Goal: Task Accomplishment & Management: Complete application form

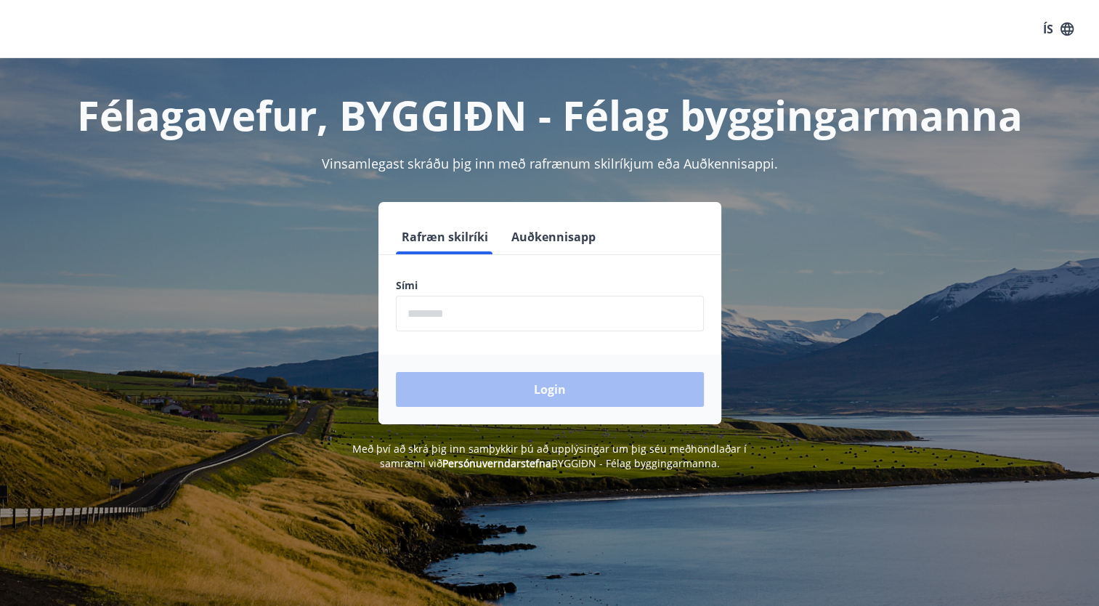
click at [460, 314] on input "phone" at bounding box center [550, 314] width 308 height 36
type input "********"
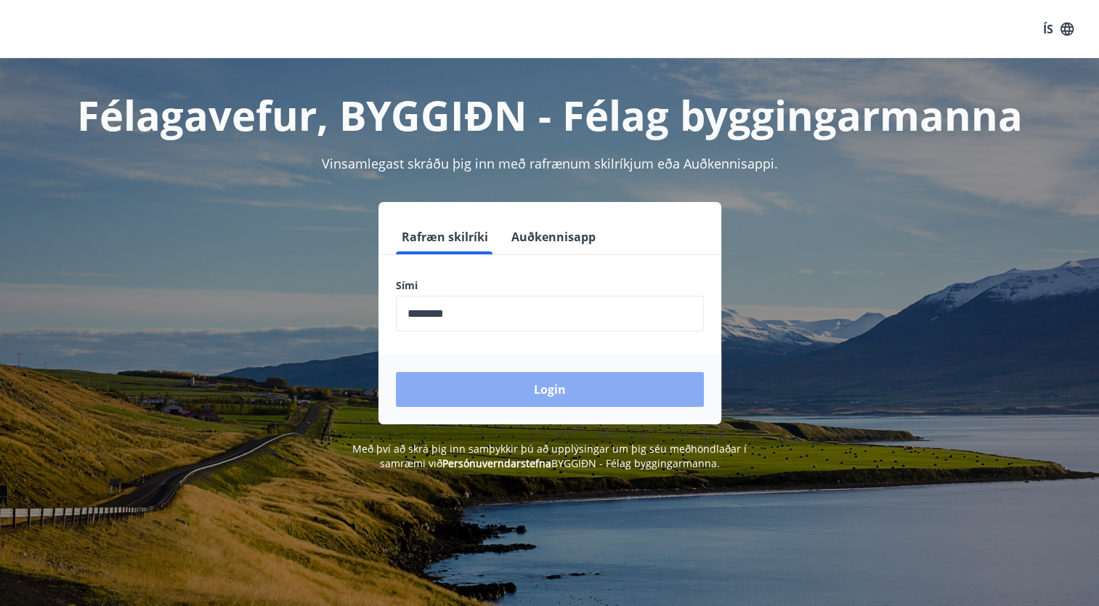
click at [502, 379] on button "Login" at bounding box center [550, 389] width 308 height 35
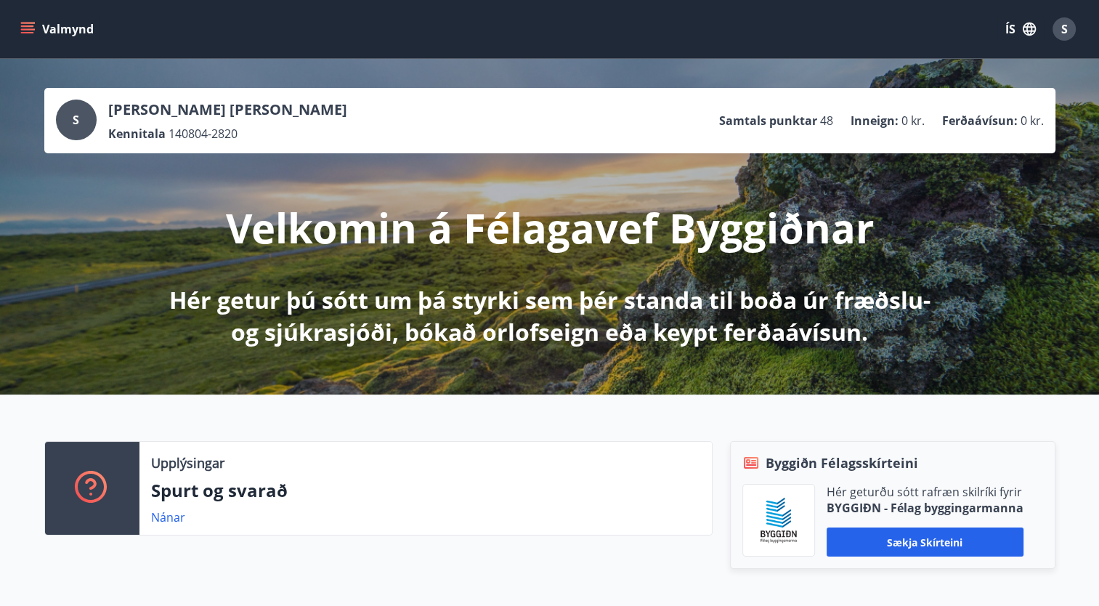
click at [22, 28] on icon "menu" at bounding box center [27, 29] width 15 height 15
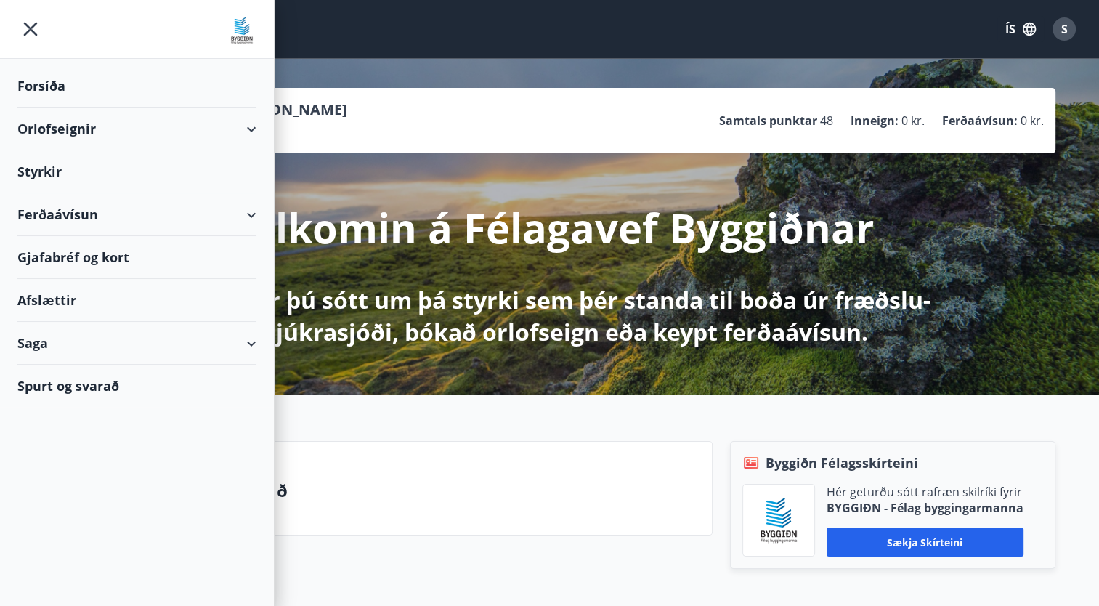
click at [43, 162] on div "Styrkir" at bounding box center [136, 171] width 239 height 43
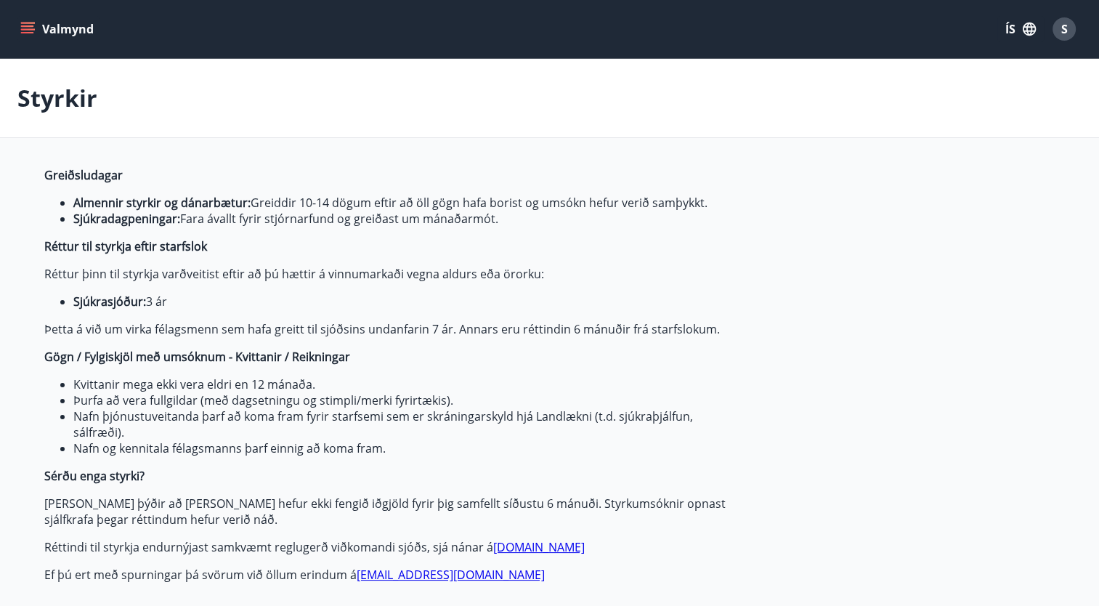
type input "***"
click at [33, 35] on icon "menu" at bounding box center [27, 29] width 15 height 15
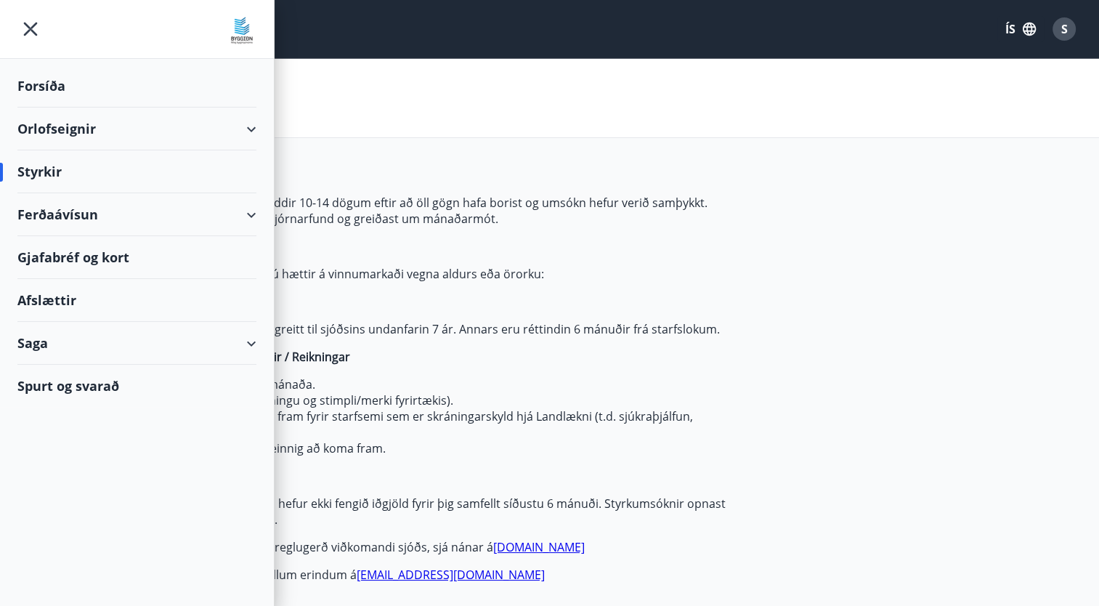
click at [46, 214] on div "Ferðaávísun" at bounding box center [136, 214] width 239 height 43
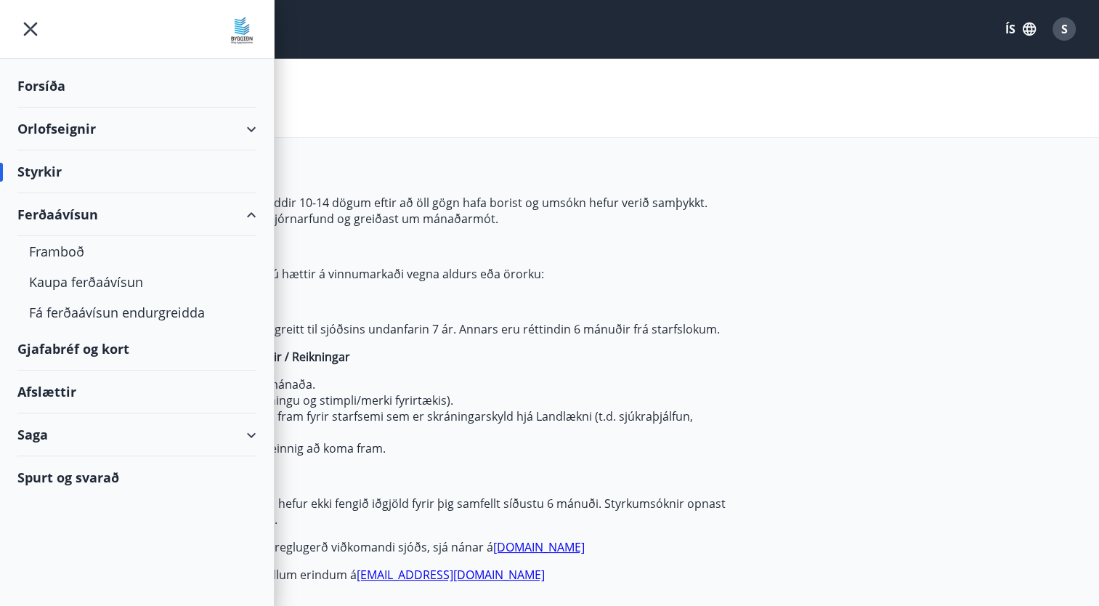
click at [42, 105] on div "Forsíða" at bounding box center [136, 86] width 239 height 43
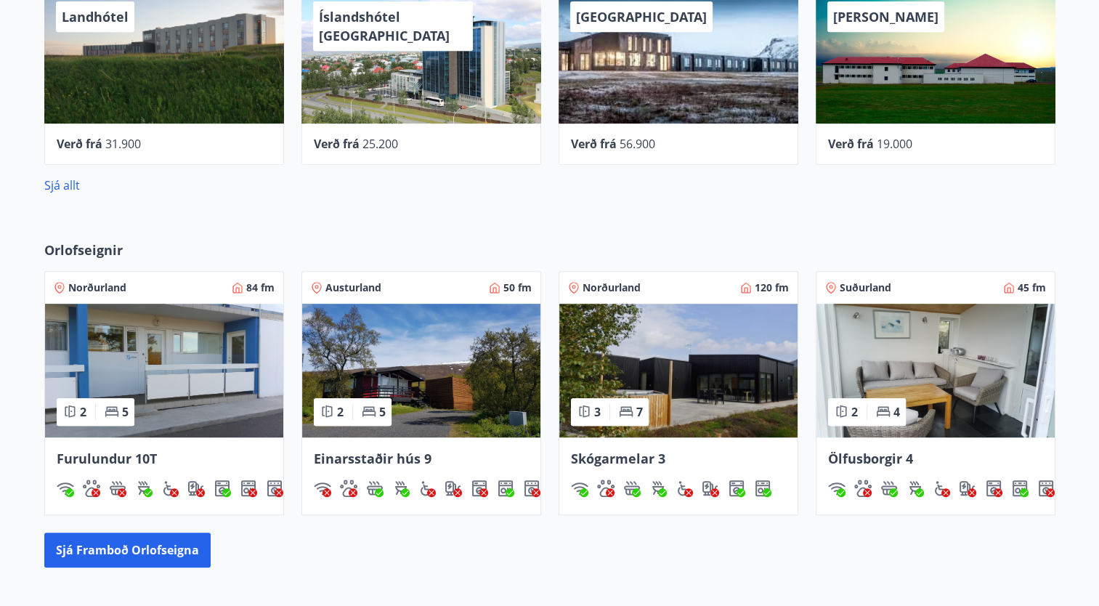
scroll to position [1093, 0]
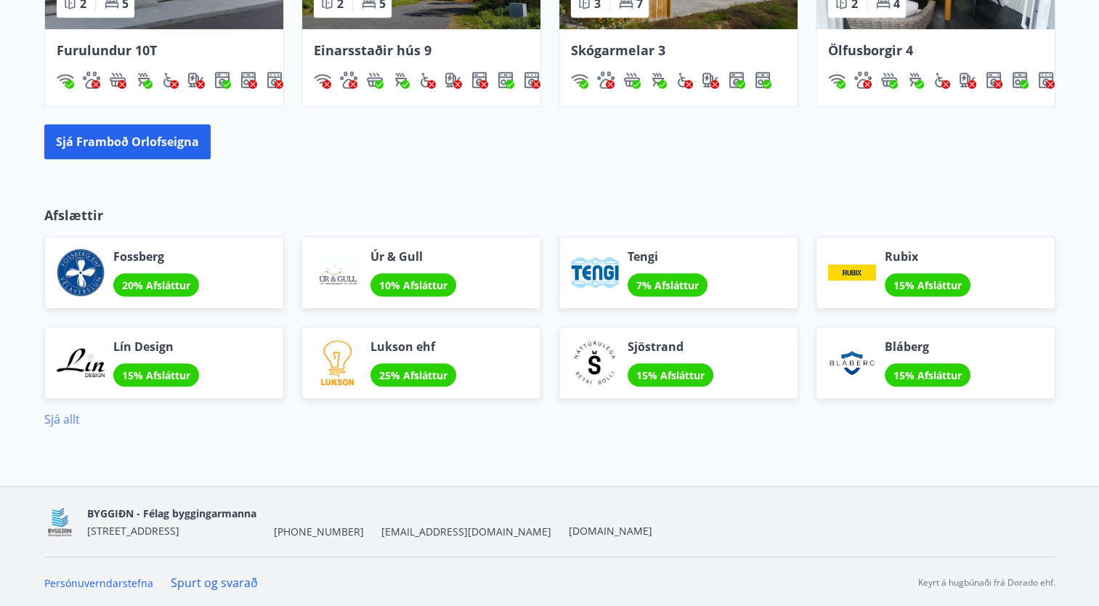
click at [65, 418] on link "Sjá allt" at bounding box center [62, 419] width 36 height 16
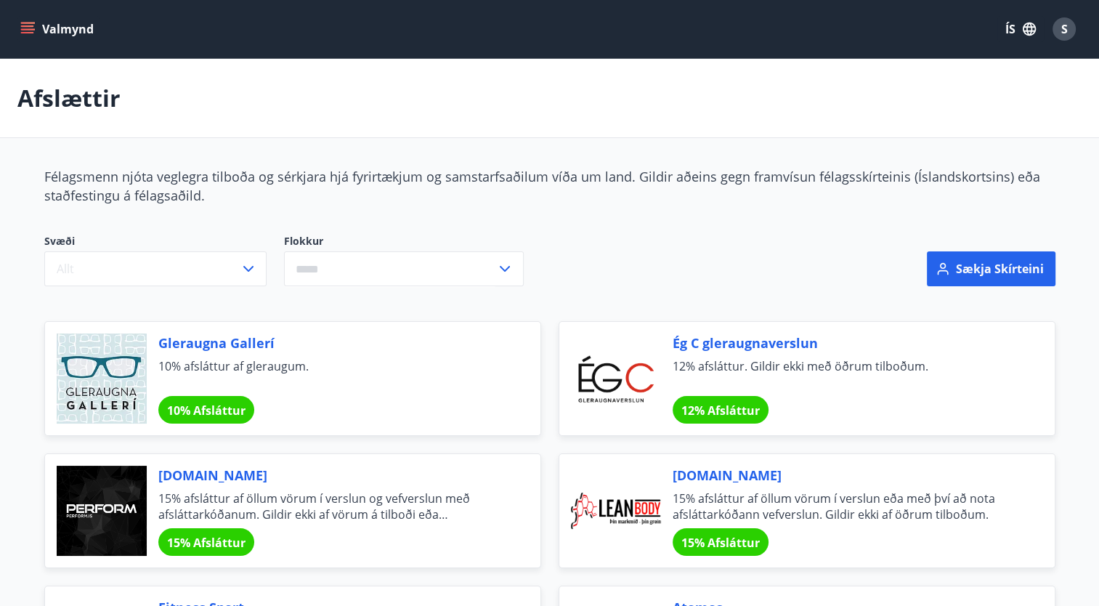
click at [30, 41] on button "Valmynd" at bounding box center [58, 29] width 82 height 26
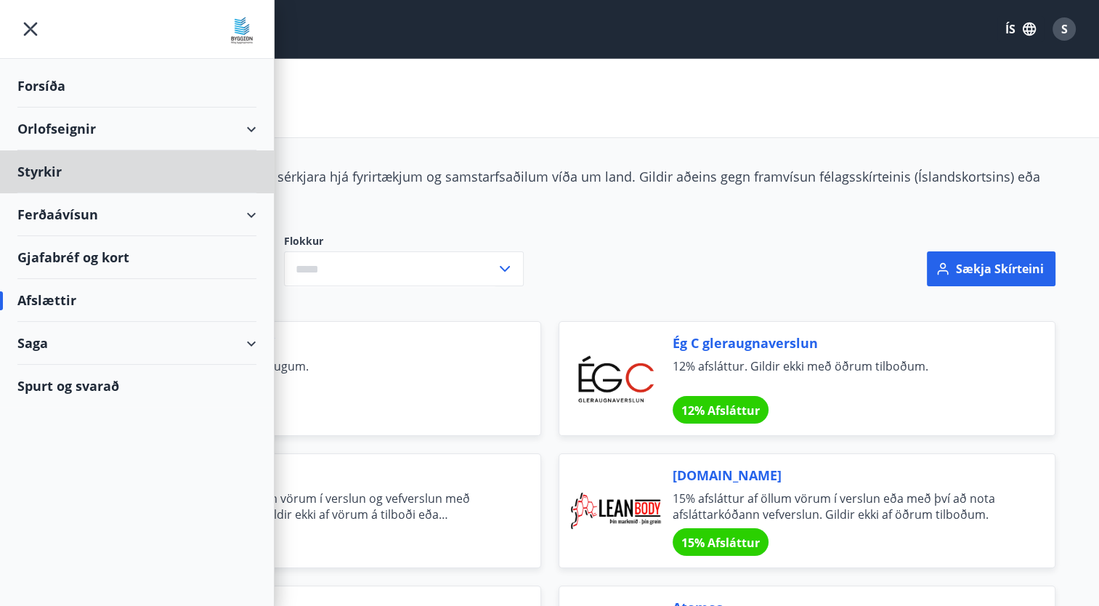
click at [54, 84] on div "Forsíða" at bounding box center [136, 86] width 239 height 43
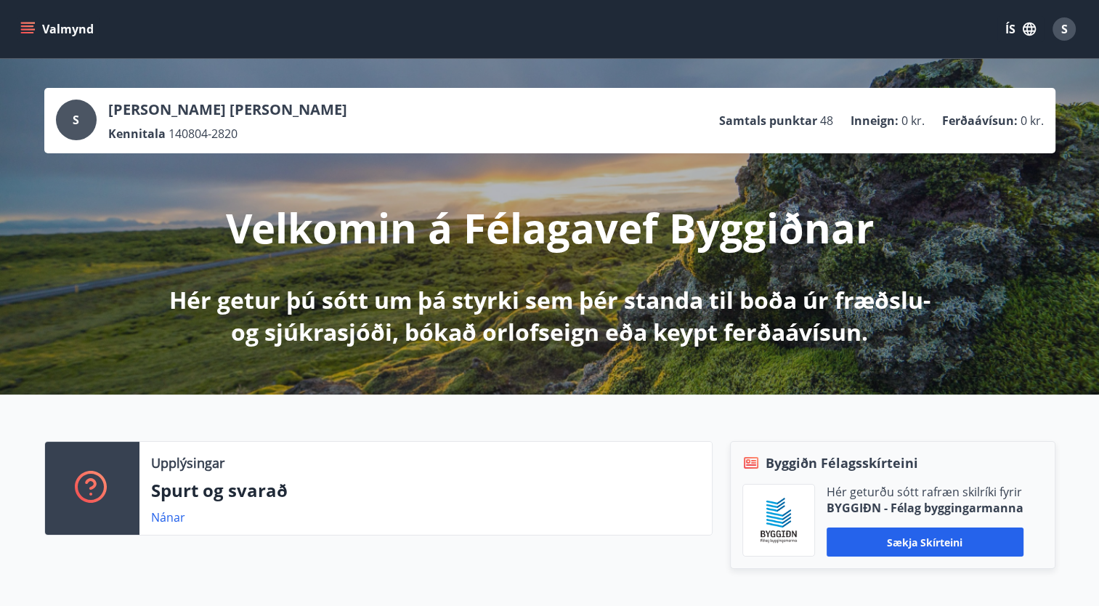
click at [113, 102] on p "[PERSON_NAME] [PERSON_NAME]" at bounding box center [227, 110] width 239 height 20
click at [771, 119] on p "Samtals punktar" at bounding box center [768, 121] width 98 height 16
click at [881, 121] on p "Inneign :" at bounding box center [875, 121] width 48 height 16
click at [978, 92] on div "S [PERSON_NAME] [PERSON_NAME] Kennitala 140804-2820 Samtals punktar 48 Inneign …" at bounding box center [549, 120] width 1011 height 65
click at [23, 30] on icon "menu" at bounding box center [29, 28] width 16 height 1
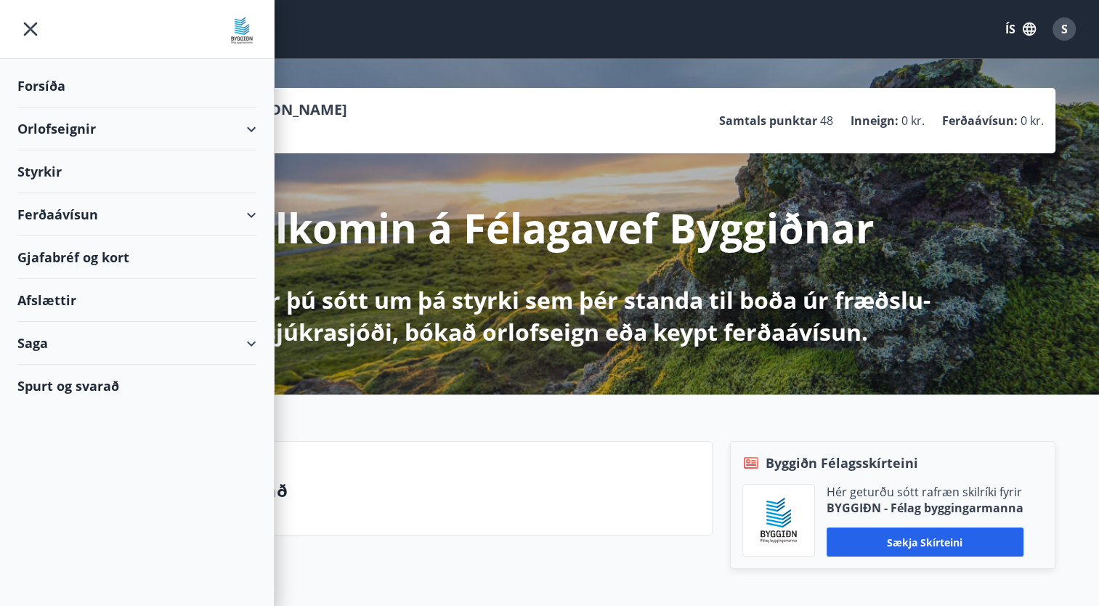
click at [186, 215] on div "Ferðaávísun" at bounding box center [136, 214] width 239 height 43
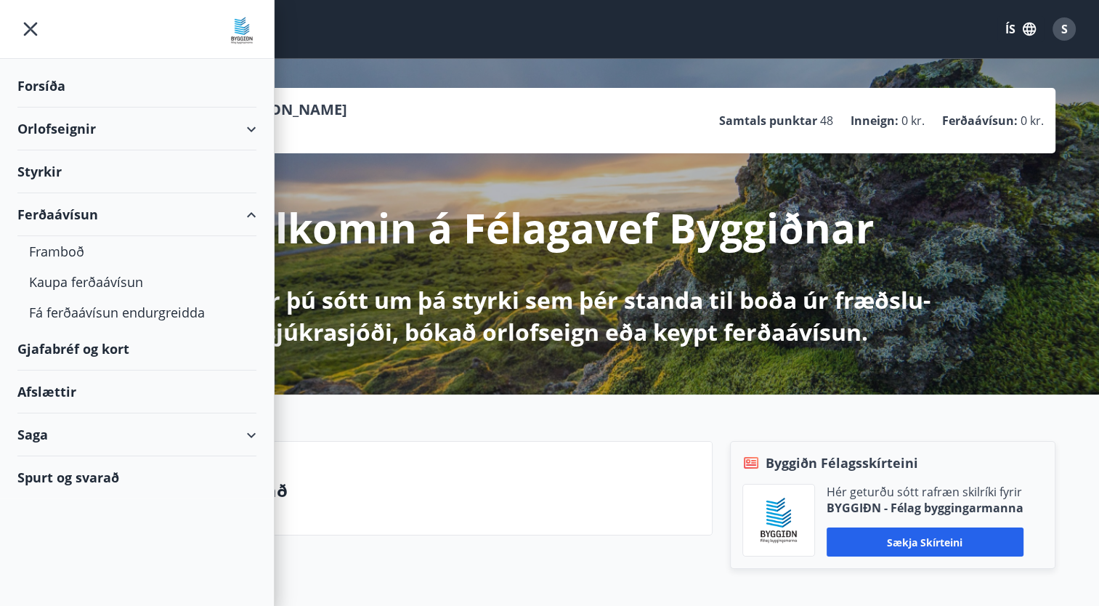
click at [33, 175] on div "Styrkir" at bounding box center [136, 171] width 239 height 43
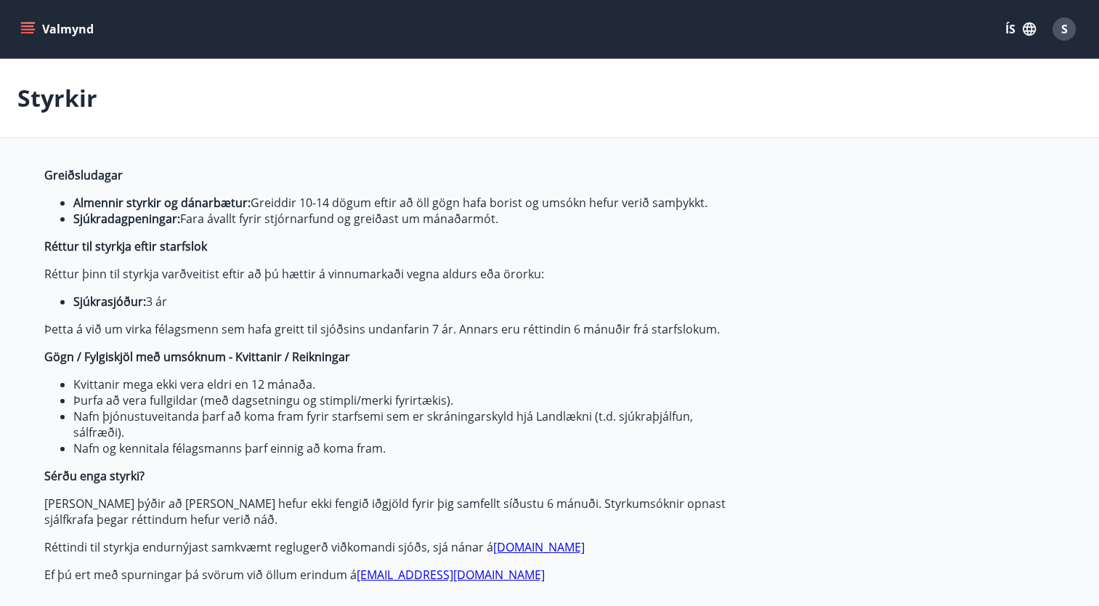
type input "***"
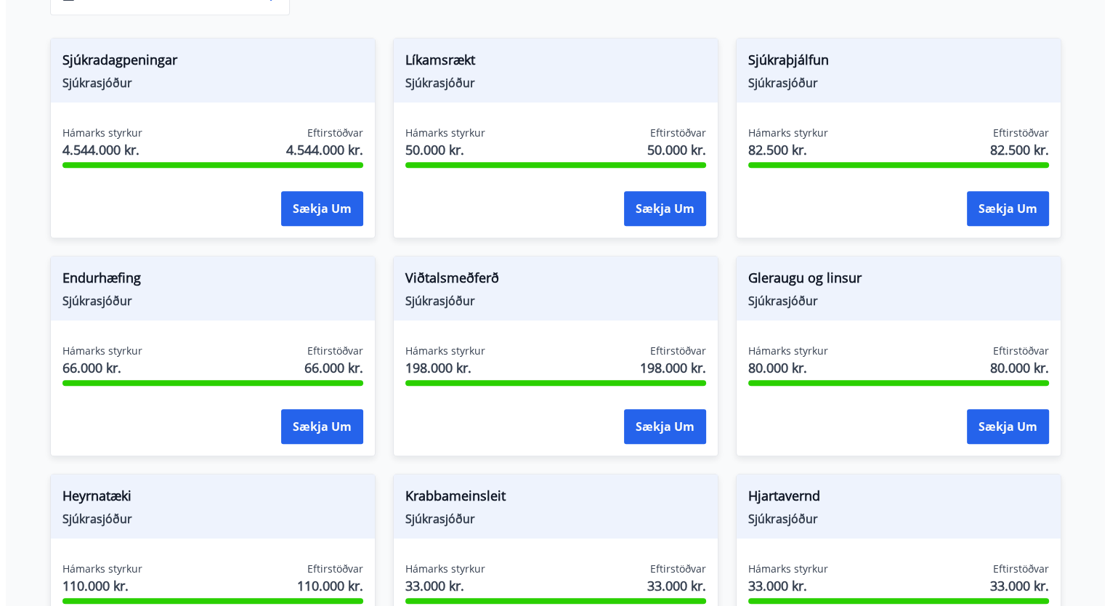
scroll to position [684, 0]
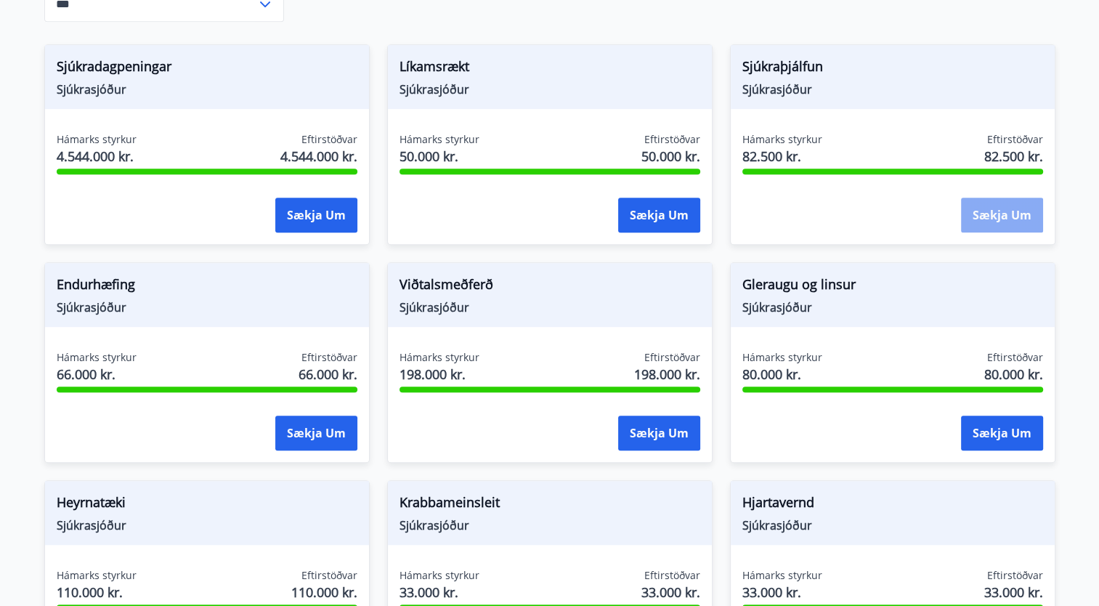
click at [974, 209] on button "Sækja um" at bounding box center [1002, 215] width 82 height 35
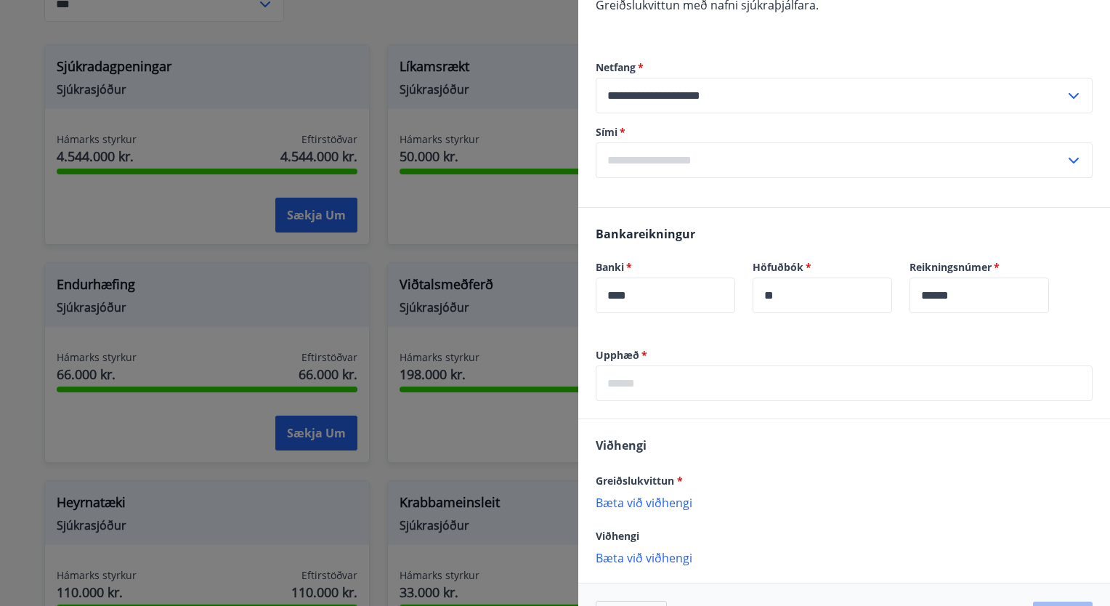
scroll to position [275, 0]
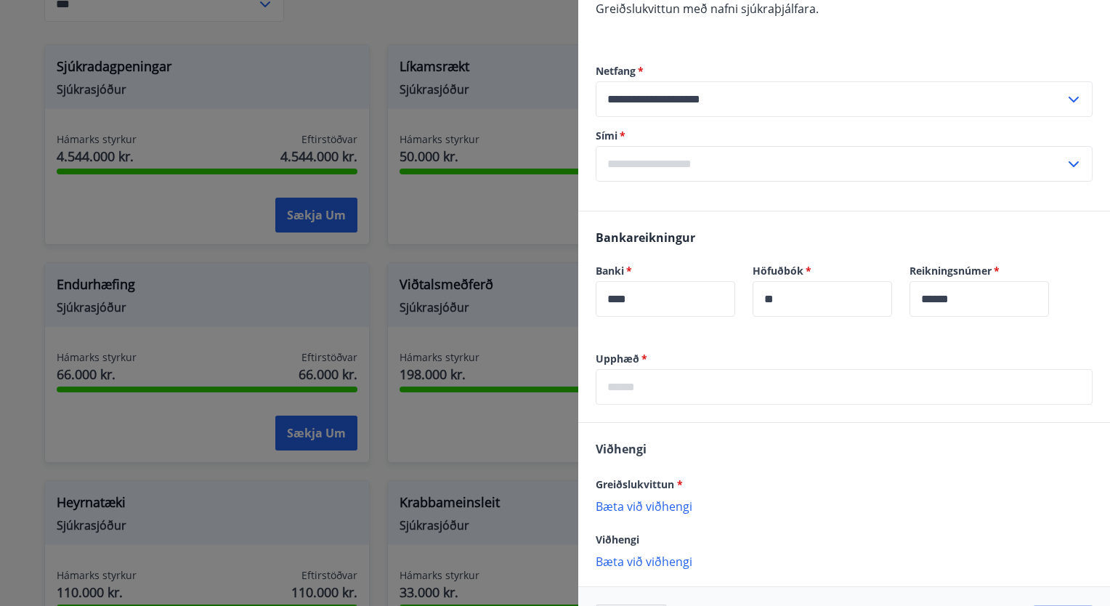
click at [795, 158] on input "text" at bounding box center [830, 164] width 469 height 36
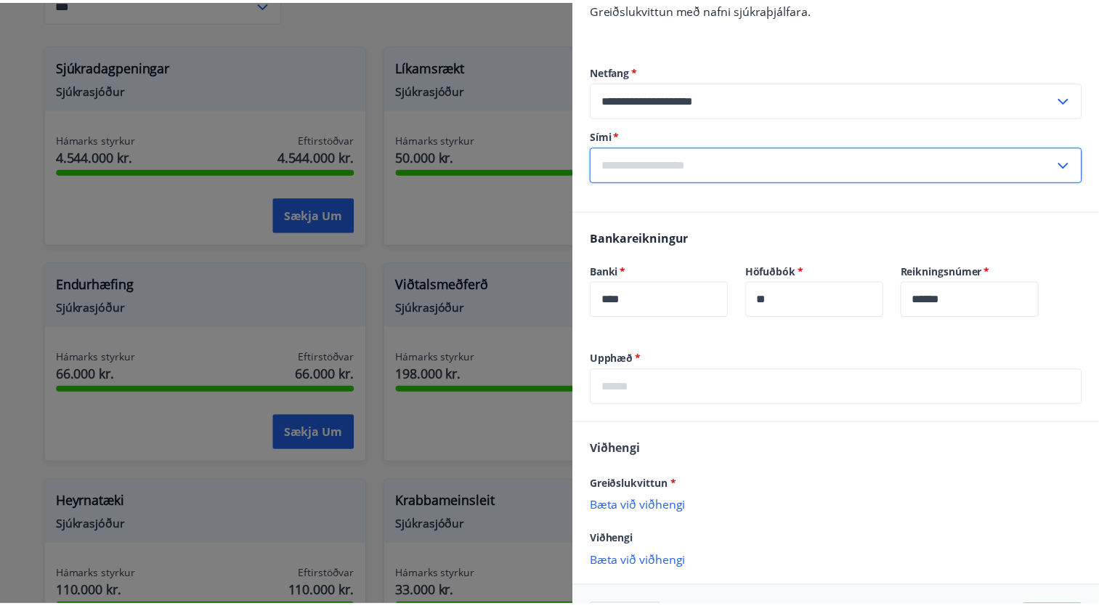
scroll to position [327, 0]
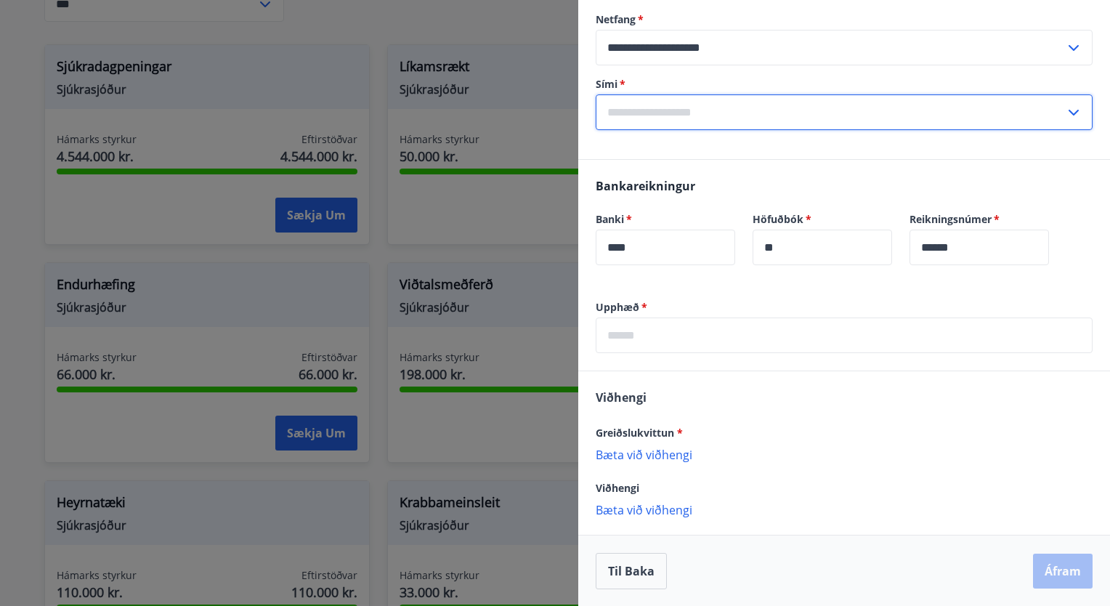
click at [699, 341] on input "text" at bounding box center [844, 335] width 497 height 36
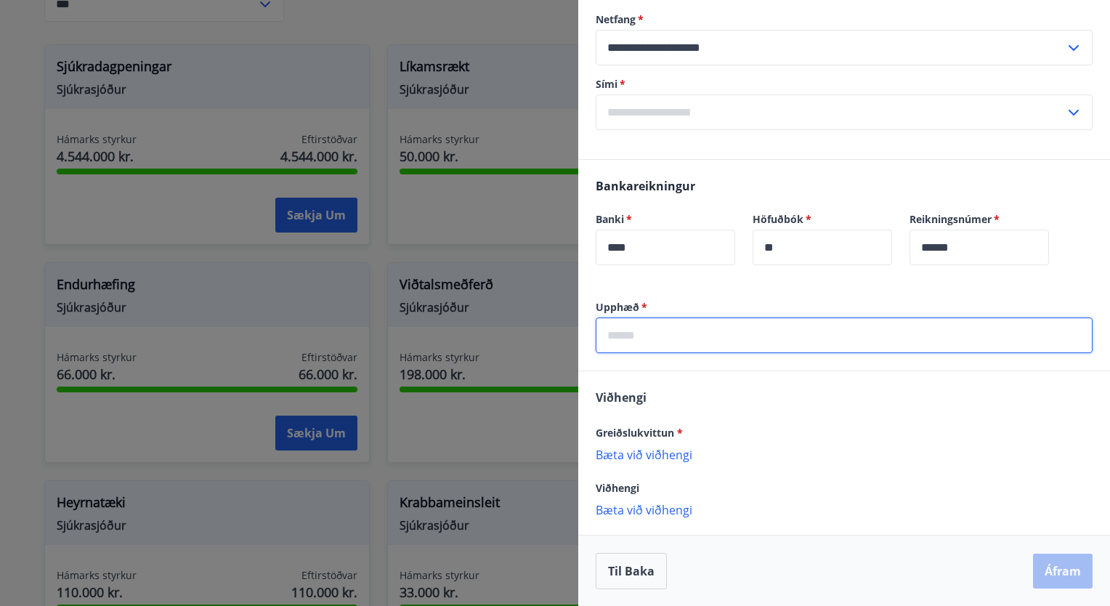
click at [386, 434] on div at bounding box center [555, 303] width 1110 height 606
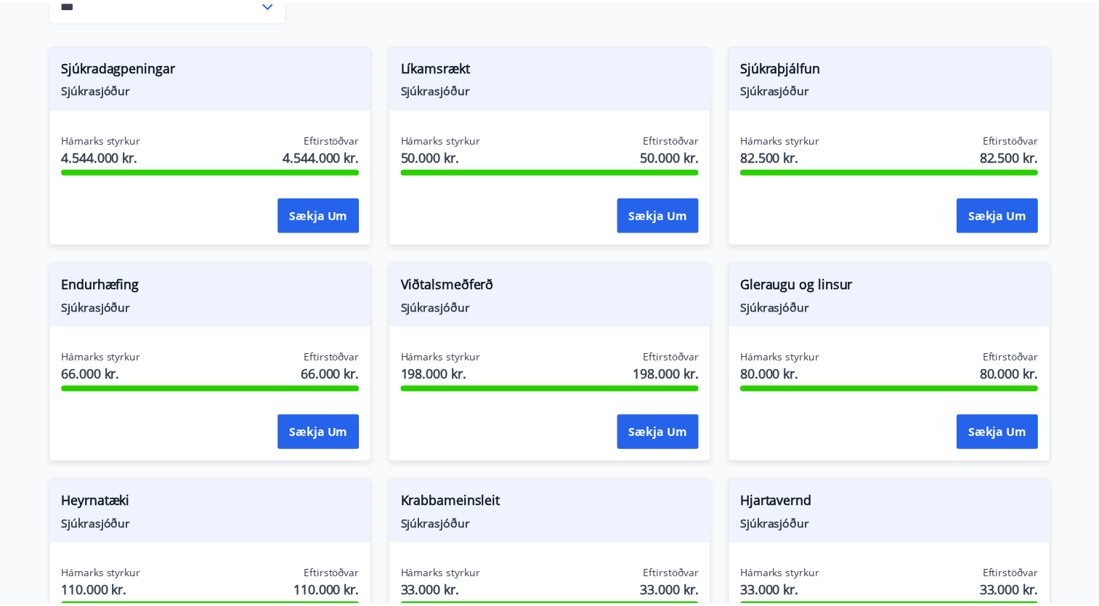
scroll to position [0, 0]
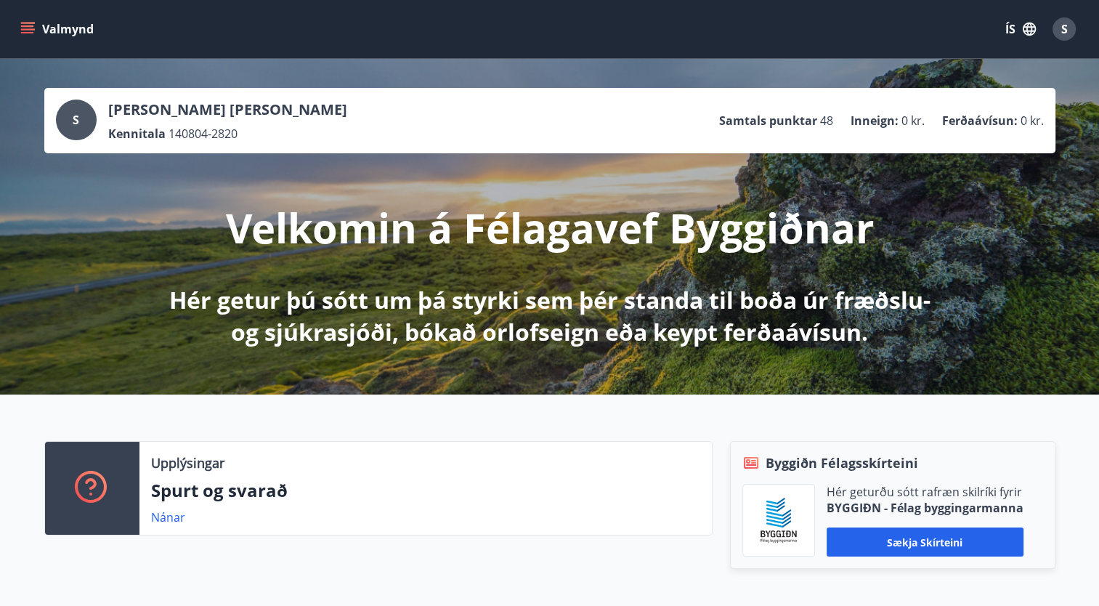
click at [28, 26] on icon "menu" at bounding box center [27, 25] width 13 height 1
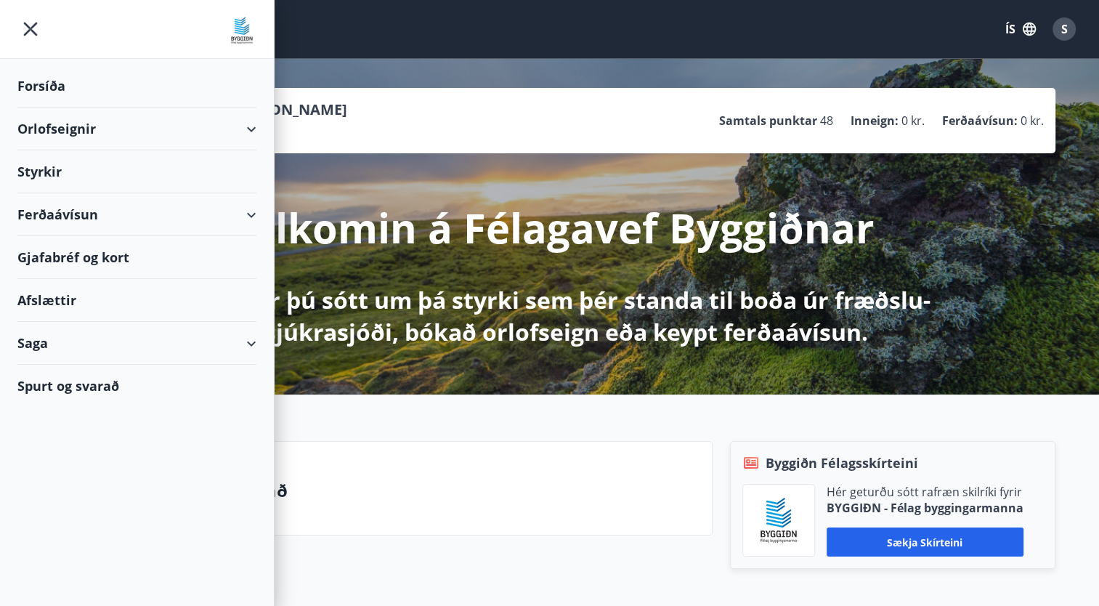
click at [38, 179] on div "Styrkir" at bounding box center [136, 171] width 239 height 43
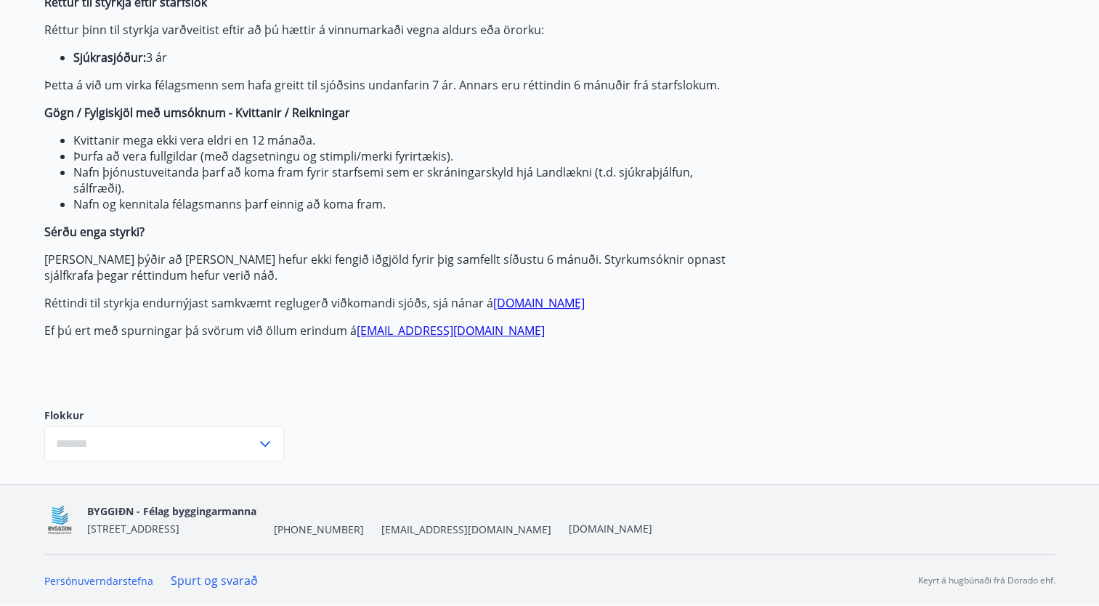
type input "***"
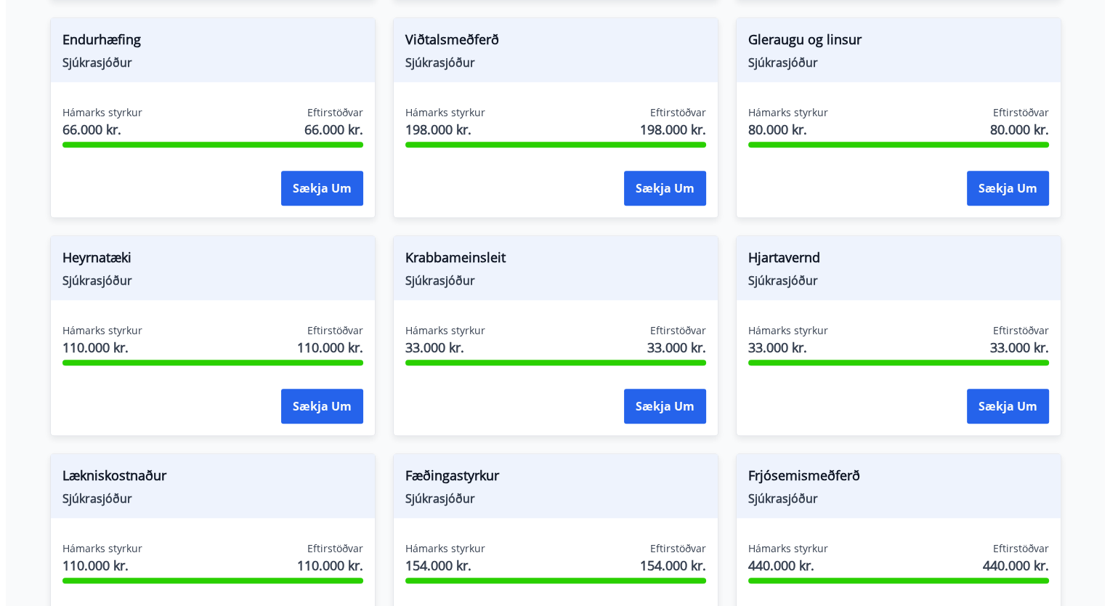
scroll to position [710, 0]
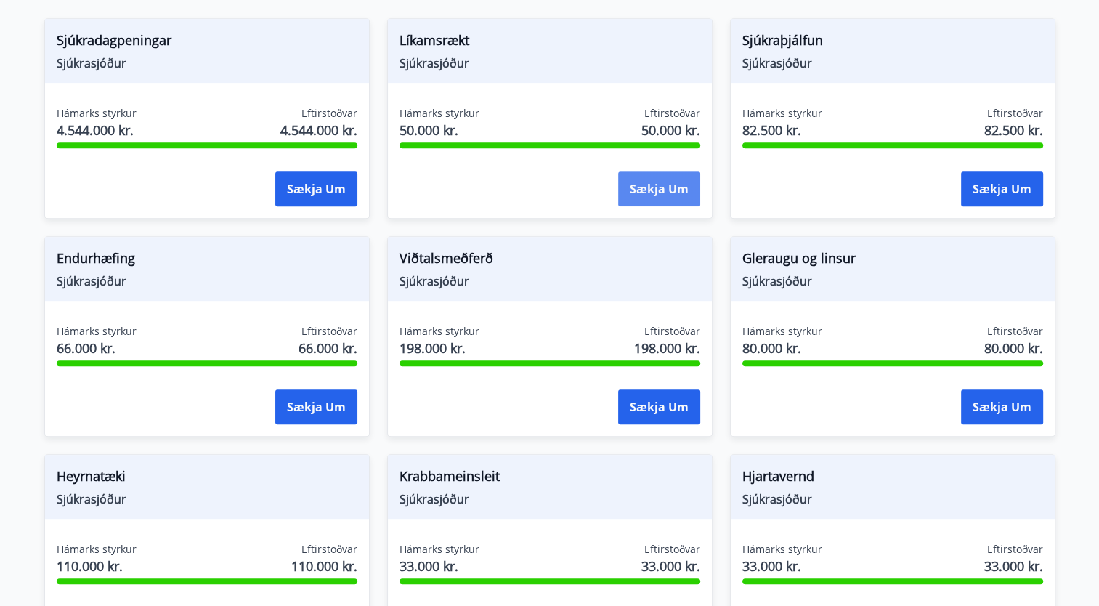
click at [627, 197] on button "Sækja um" at bounding box center [659, 188] width 82 height 35
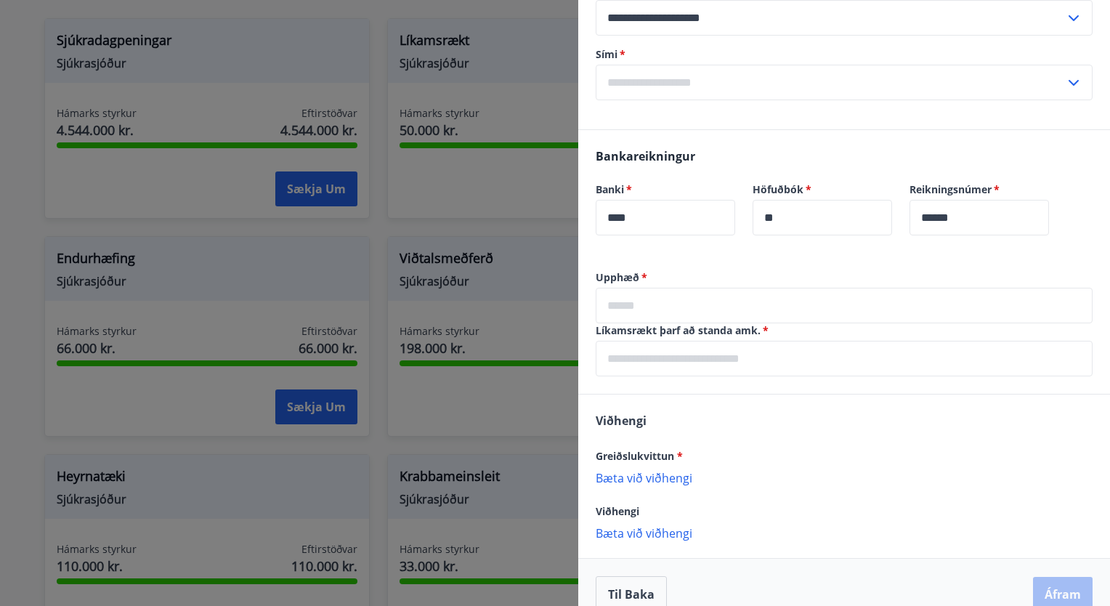
scroll to position [415, 0]
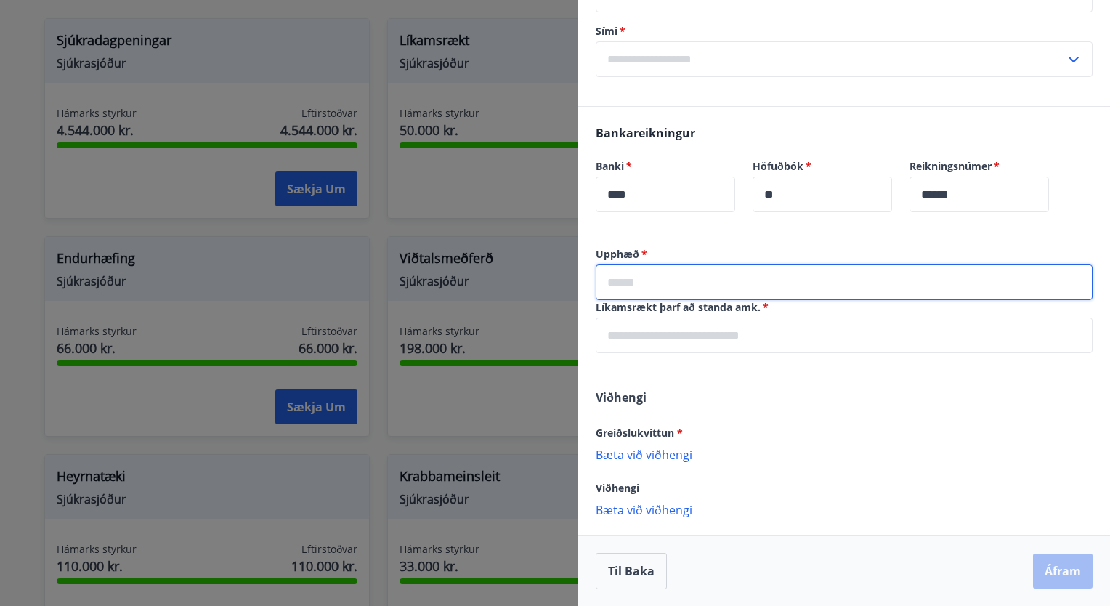
click at [662, 285] on input "text" at bounding box center [844, 282] width 497 height 36
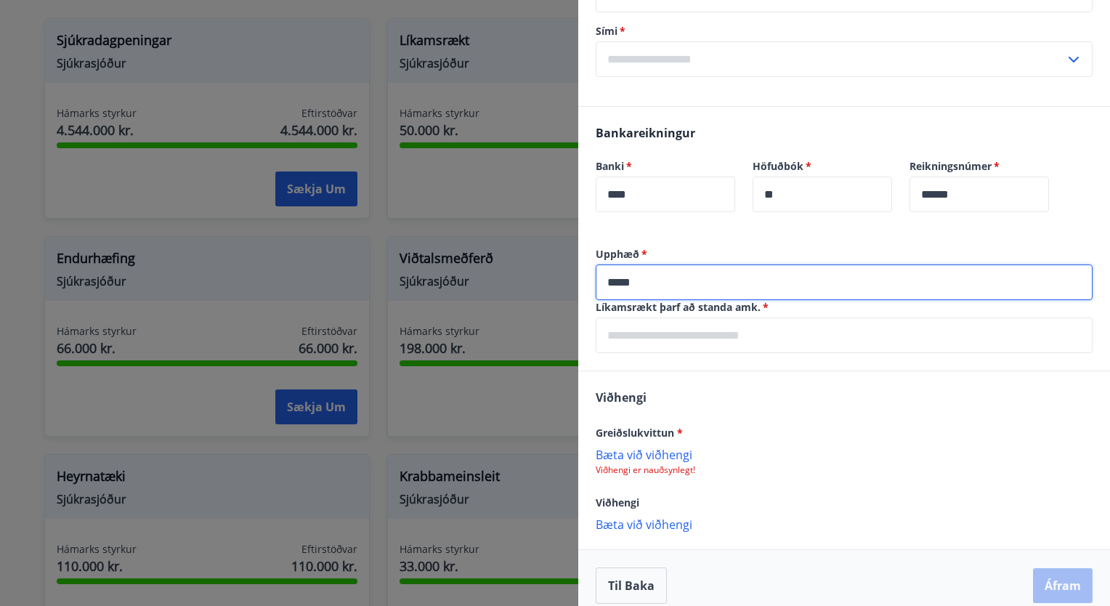
type input "*****"
click at [692, 324] on input "text" at bounding box center [844, 335] width 497 height 36
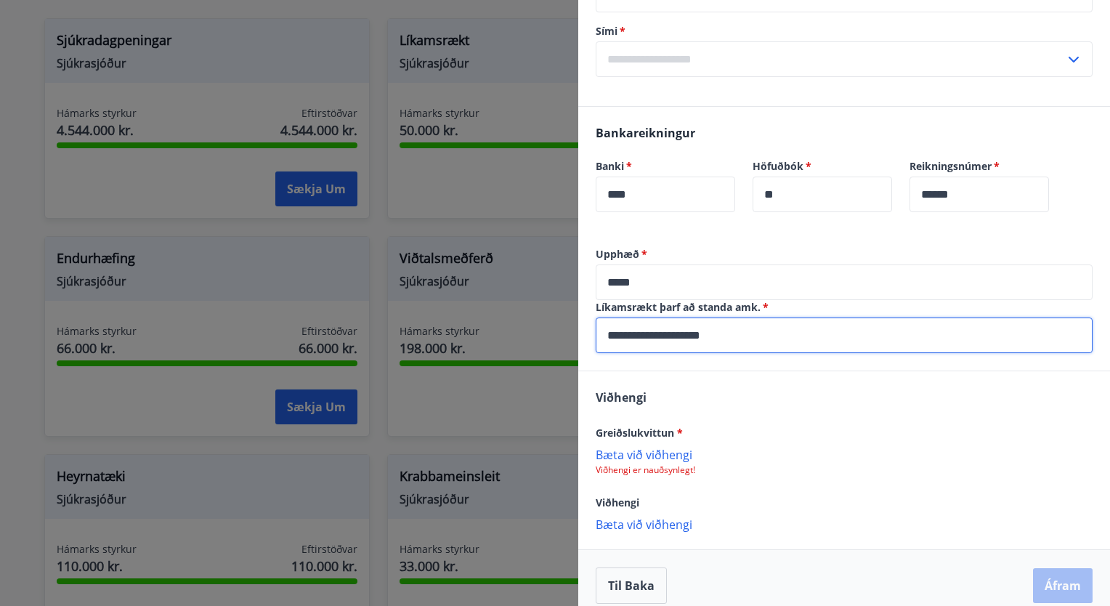
type input "**********"
click at [832, 445] on div "Greiðslukvittun * Bæta við viðhengi Viðhengi er nauðsynlegt!" at bounding box center [844, 449] width 497 height 52
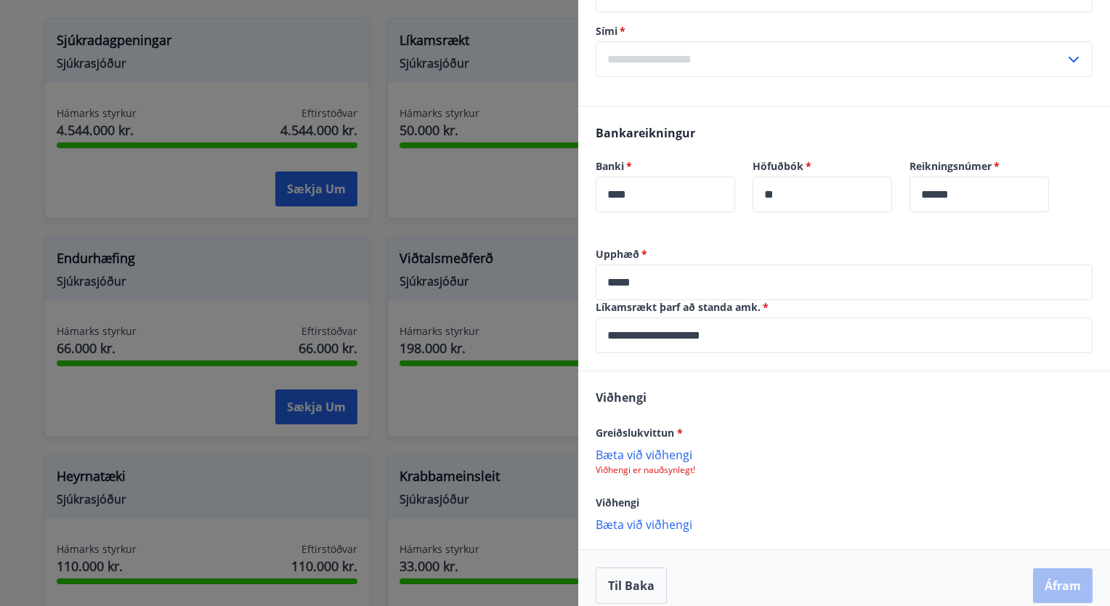
scroll to position [429, 0]
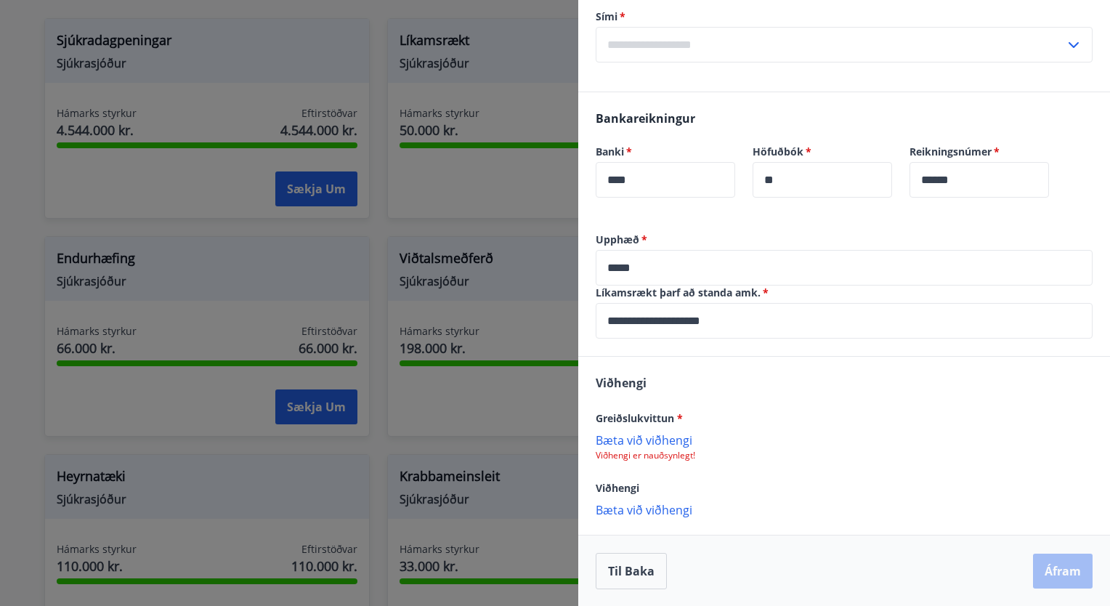
click at [661, 433] on p "Bæta við viðhengi" at bounding box center [844, 439] width 497 height 15
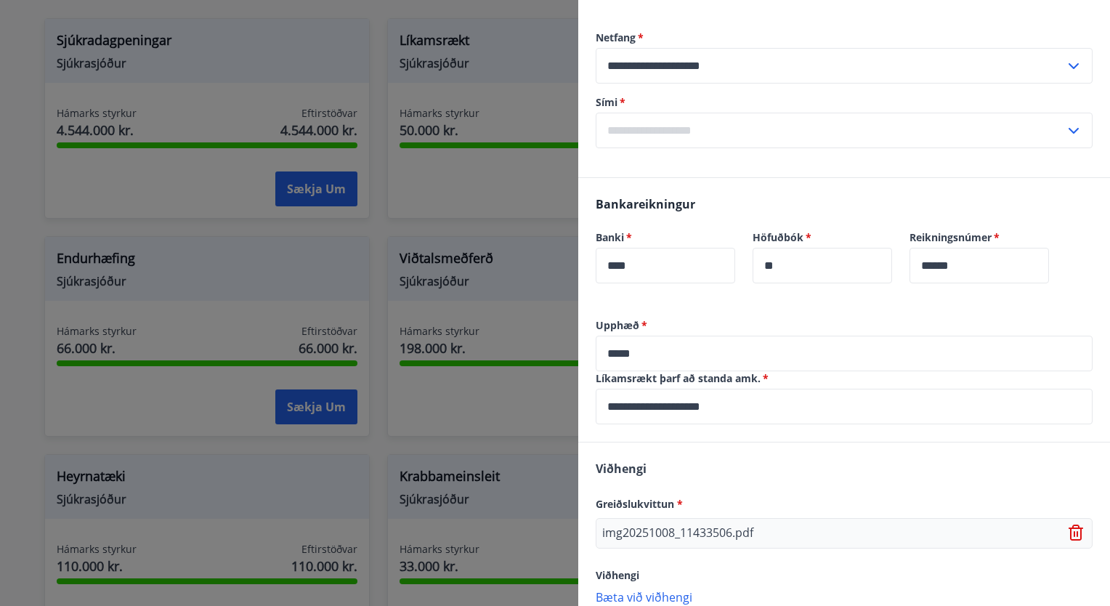
scroll to position [431, 0]
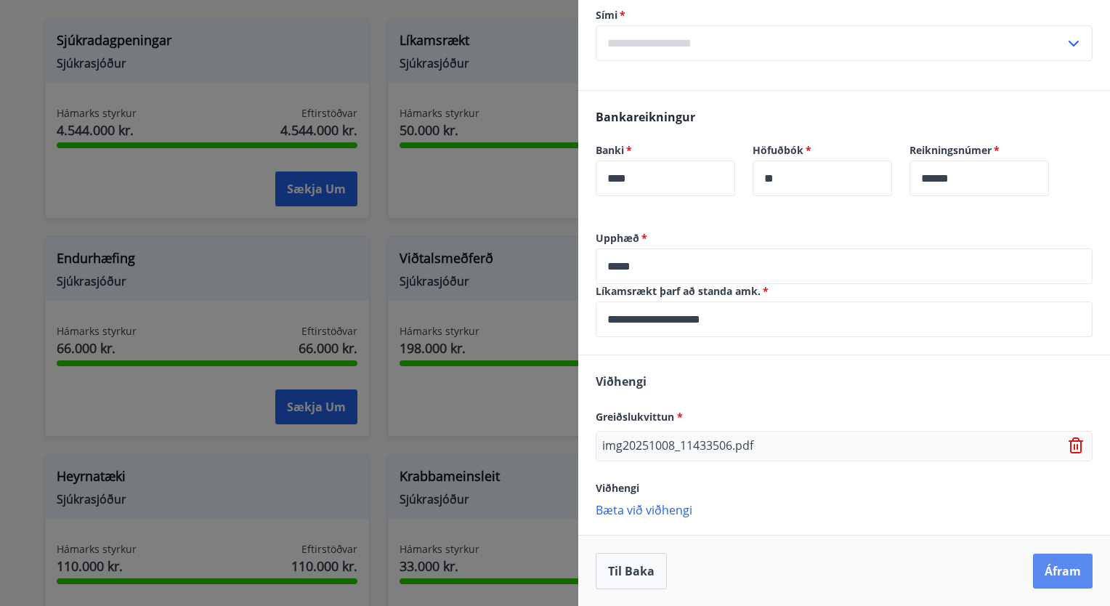
click at [1039, 561] on button "Áfram" at bounding box center [1063, 571] width 60 height 35
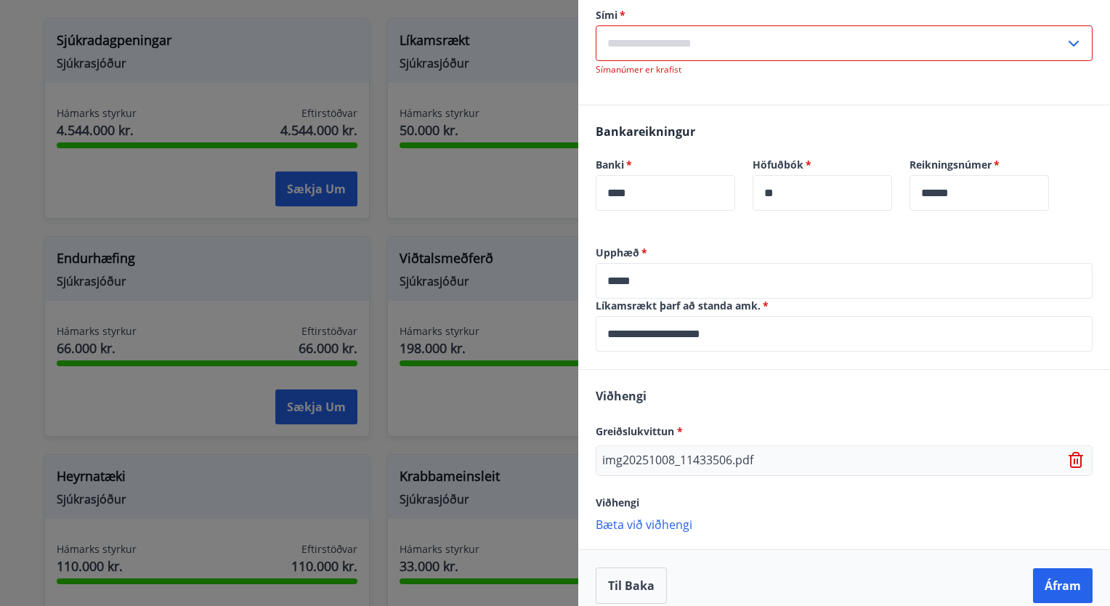
click at [807, 36] on input "text" at bounding box center [830, 43] width 469 height 36
click at [694, 46] on input "text" at bounding box center [830, 43] width 469 height 36
click at [848, 42] on input "text" at bounding box center [830, 43] width 469 height 36
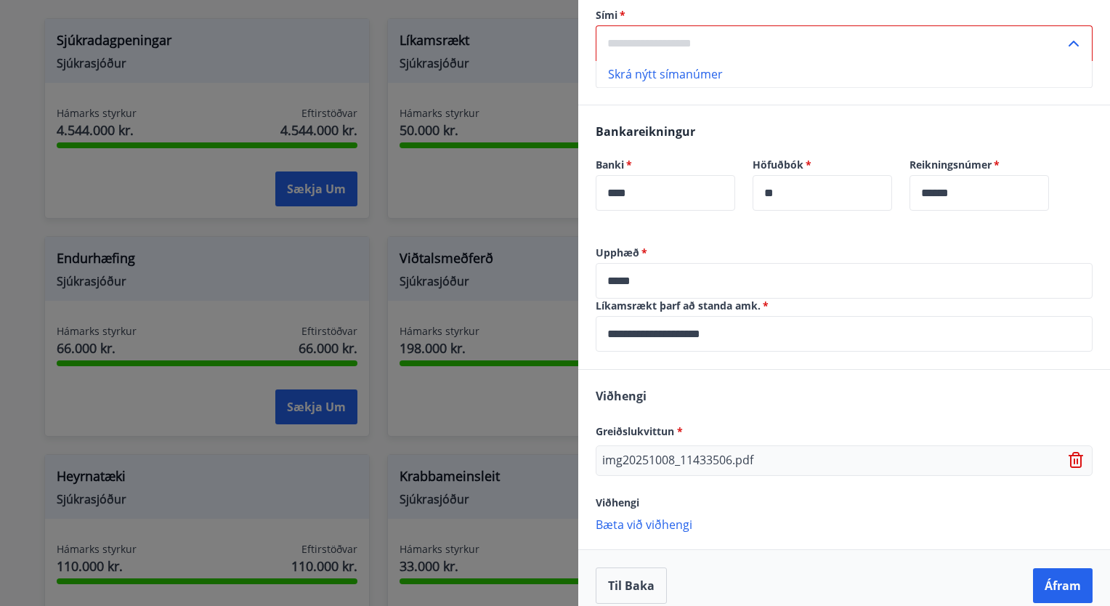
click at [794, 65] on li "Skrá nýtt símanúmer" at bounding box center [843, 74] width 495 height 26
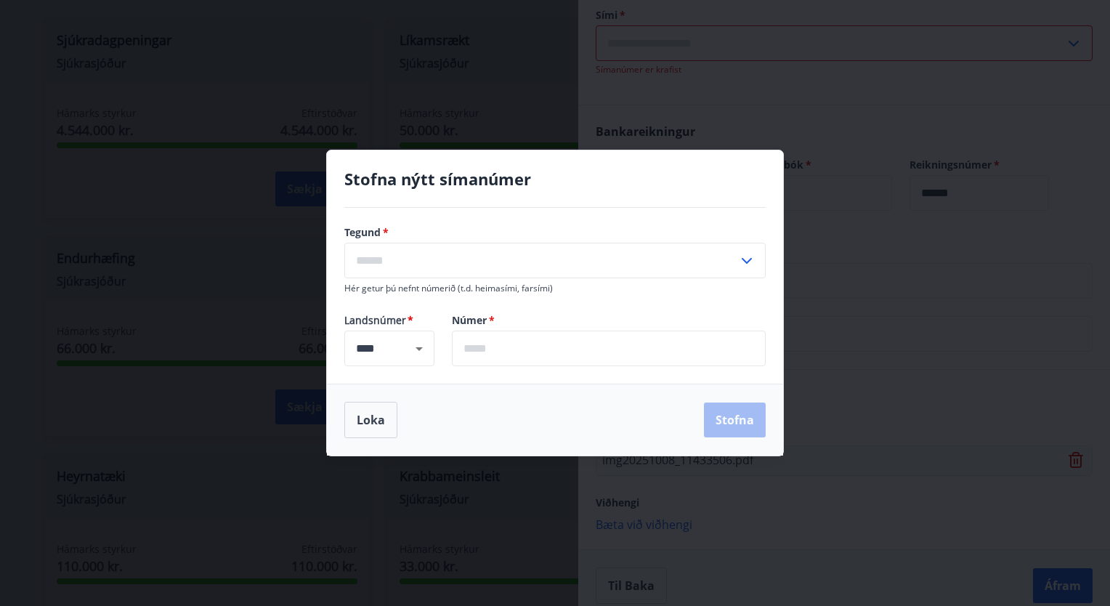
click at [510, 256] on input "text" at bounding box center [541, 261] width 394 height 36
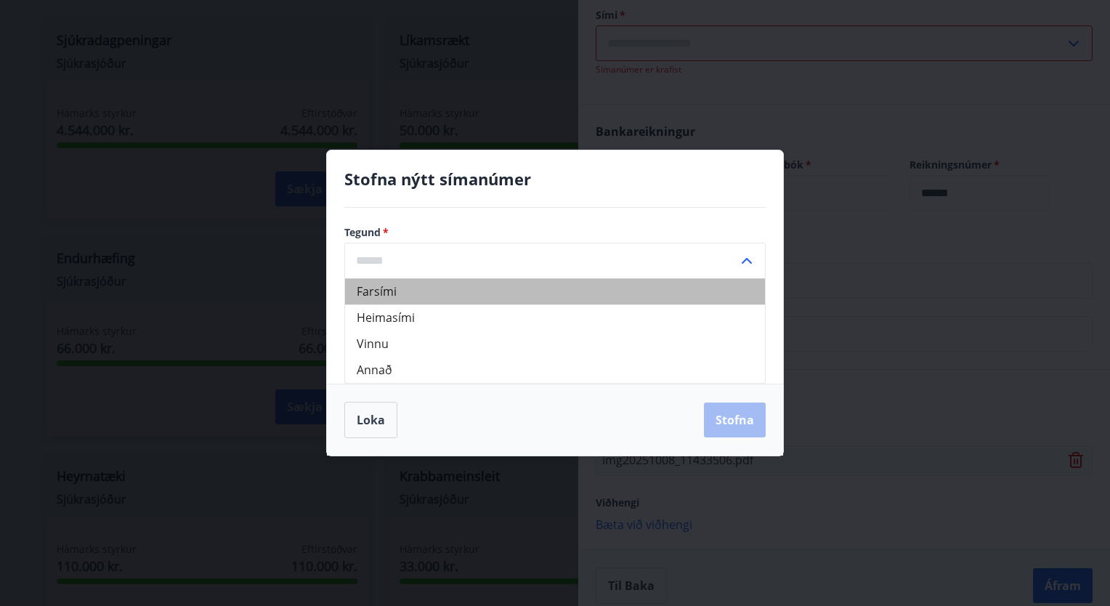
click at [397, 292] on li "Farsími" at bounding box center [555, 291] width 420 height 26
type input "*******"
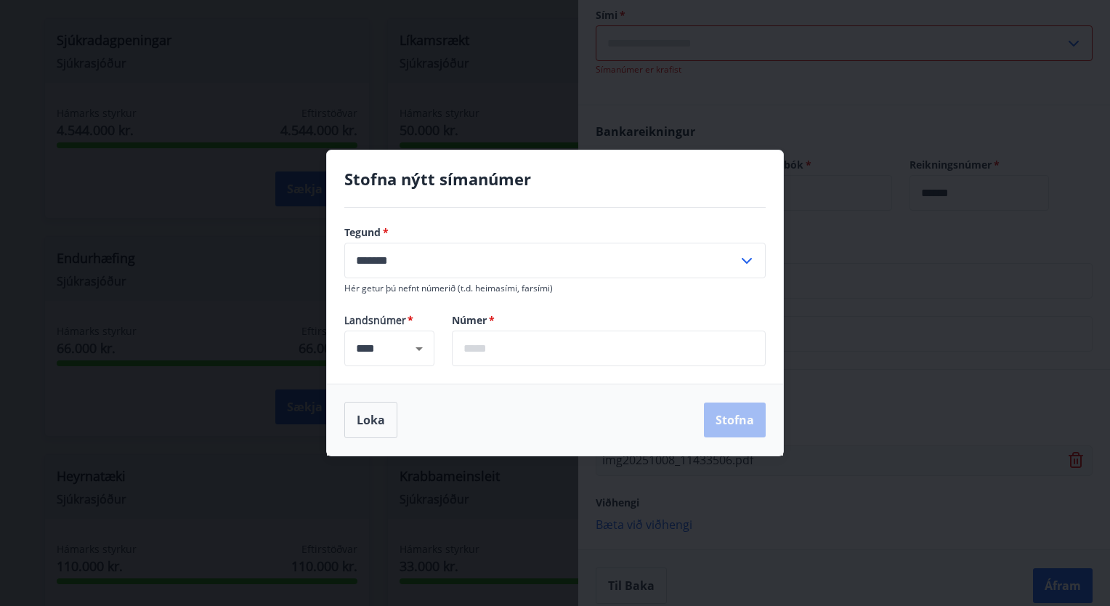
click at [510, 245] on input "*******" at bounding box center [541, 261] width 394 height 36
click at [483, 256] on input "*******" at bounding box center [541, 261] width 394 height 36
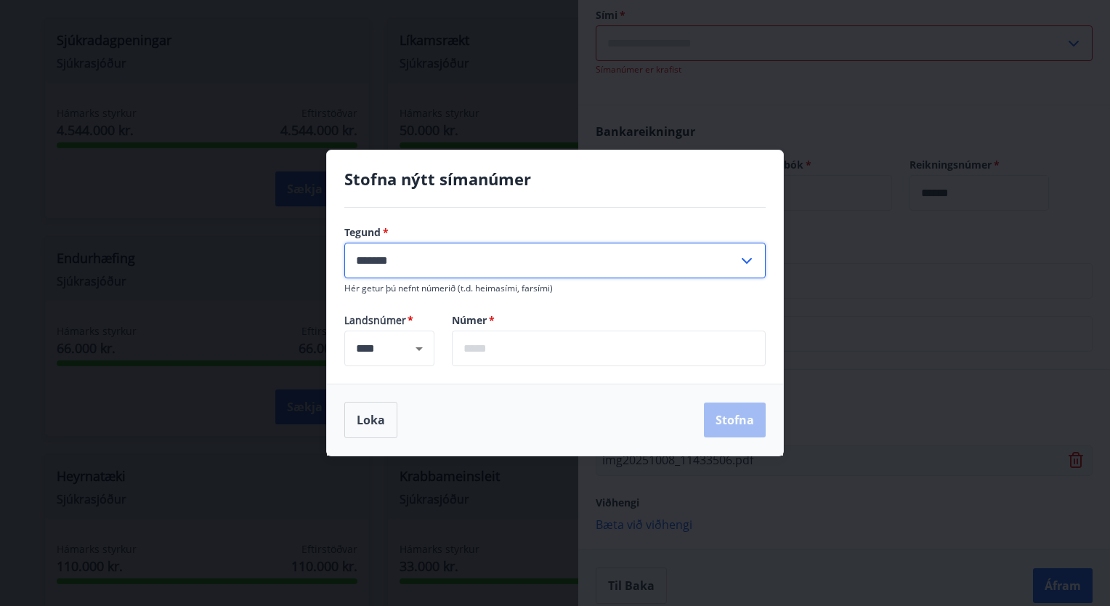
click at [497, 339] on input "text" at bounding box center [609, 349] width 314 height 36
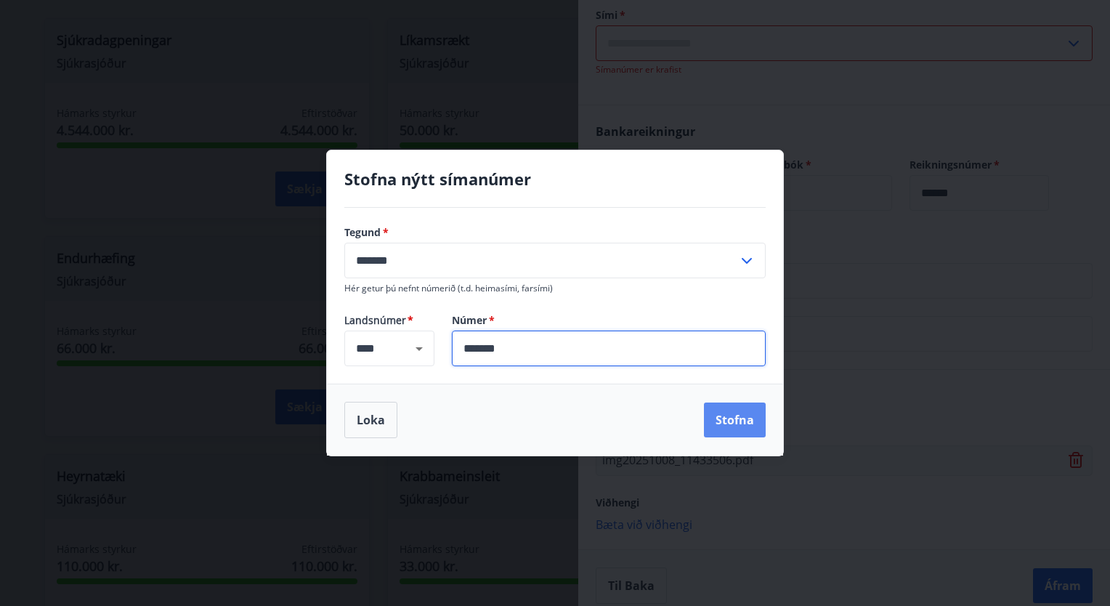
type input "*******"
click at [729, 410] on button "Stofna" at bounding box center [735, 419] width 62 height 35
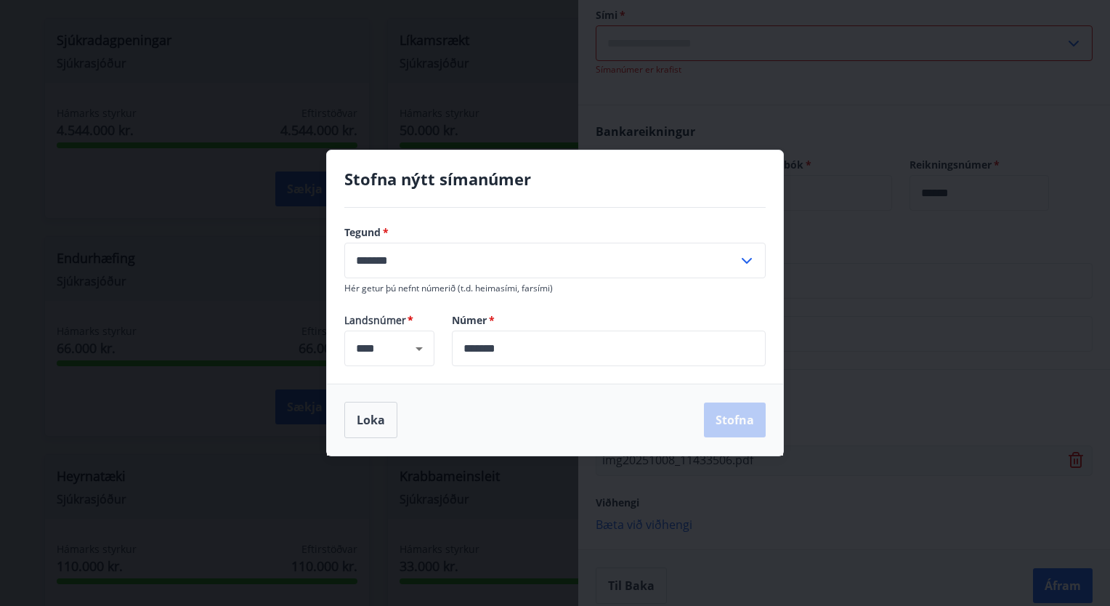
type input "**********"
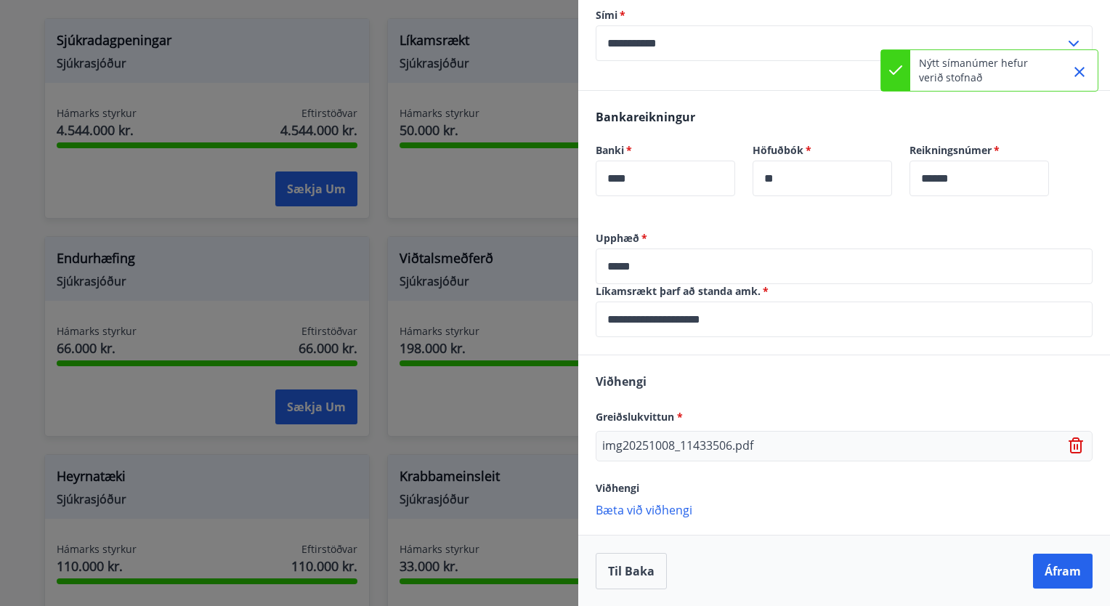
scroll to position [429, 0]
click at [1034, 572] on button "Áfram" at bounding box center [1063, 572] width 60 height 35
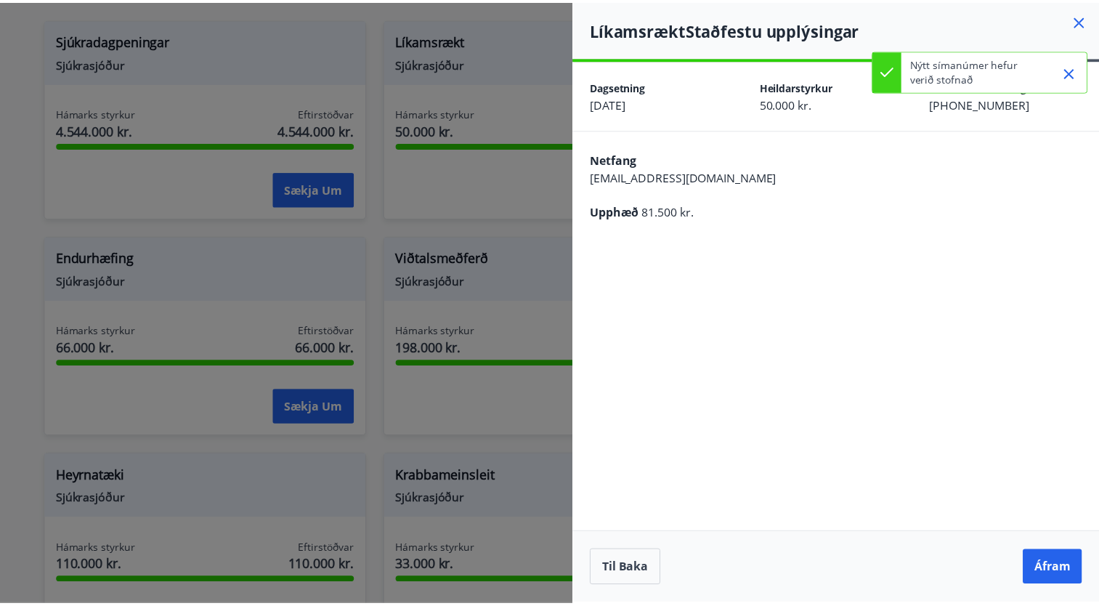
scroll to position [0, 0]
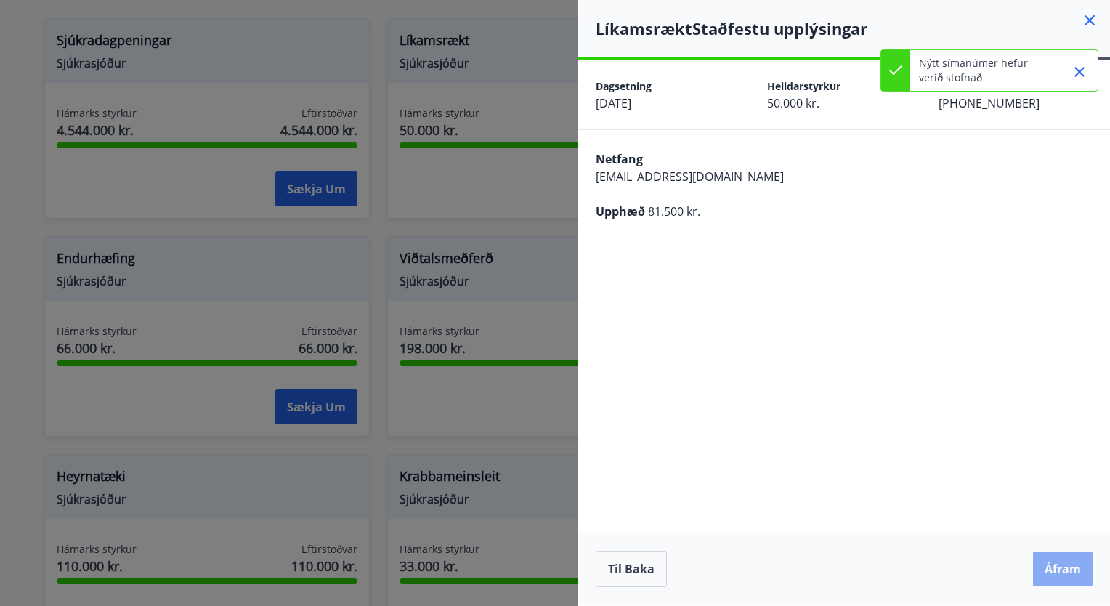
click at [1054, 575] on button "Áfram" at bounding box center [1063, 568] width 60 height 35
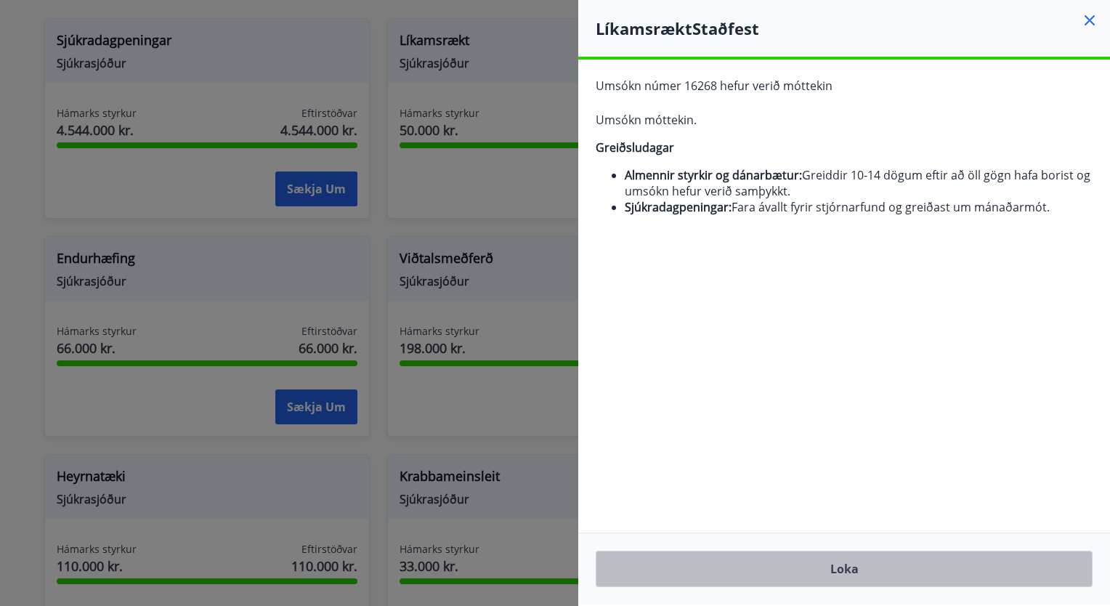
click at [843, 562] on button "Loka" at bounding box center [844, 569] width 497 height 36
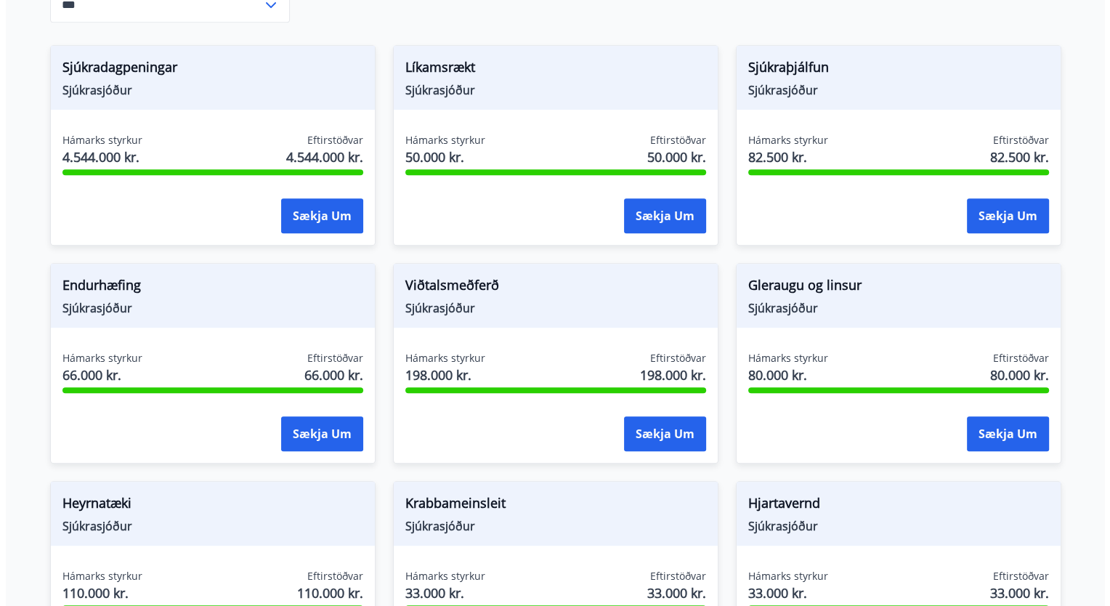
scroll to position [684, 0]
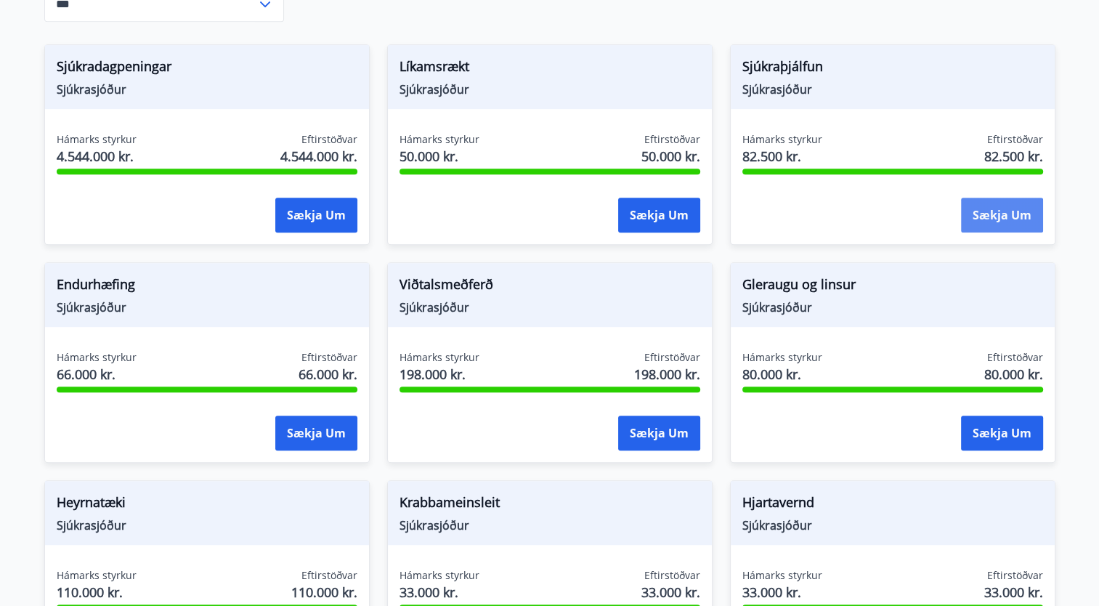
click at [1007, 212] on button "Sækja um" at bounding box center [1002, 215] width 82 height 35
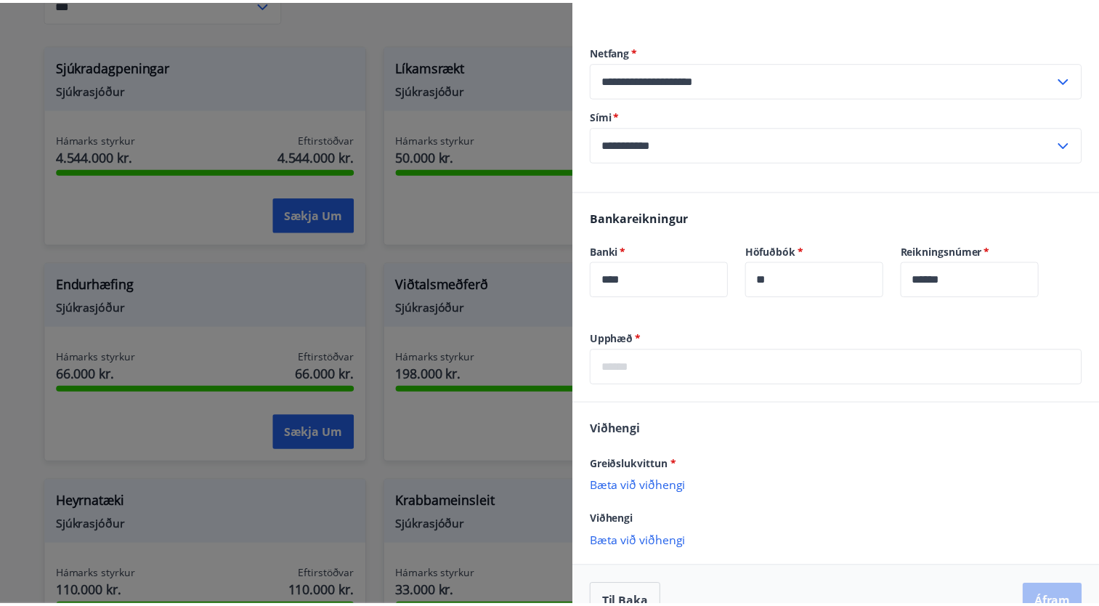
scroll to position [305, 0]
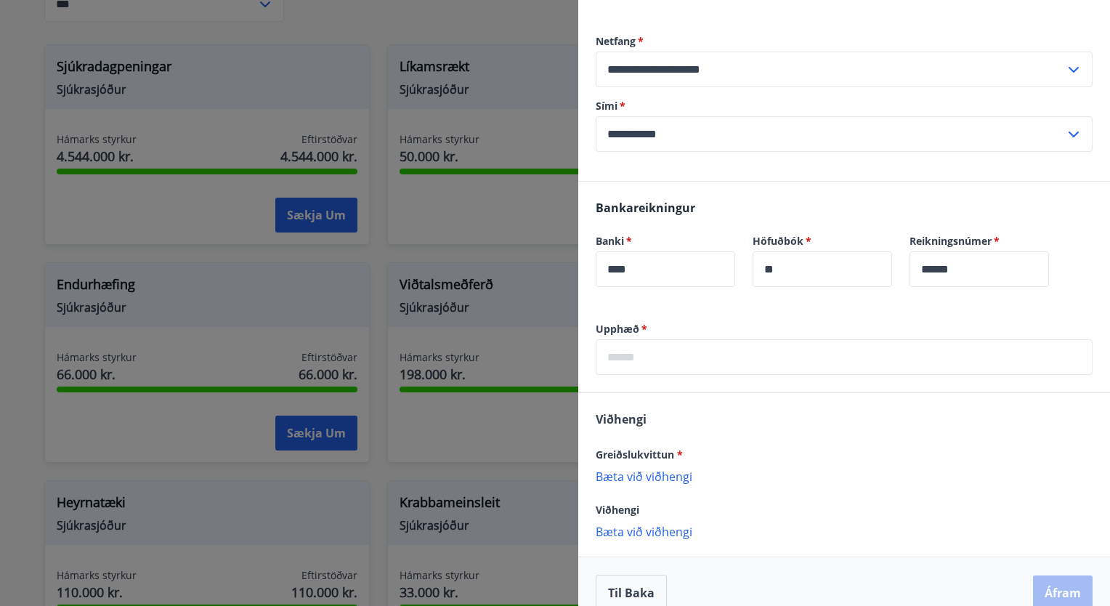
click at [196, 134] on div at bounding box center [555, 303] width 1110 height 606
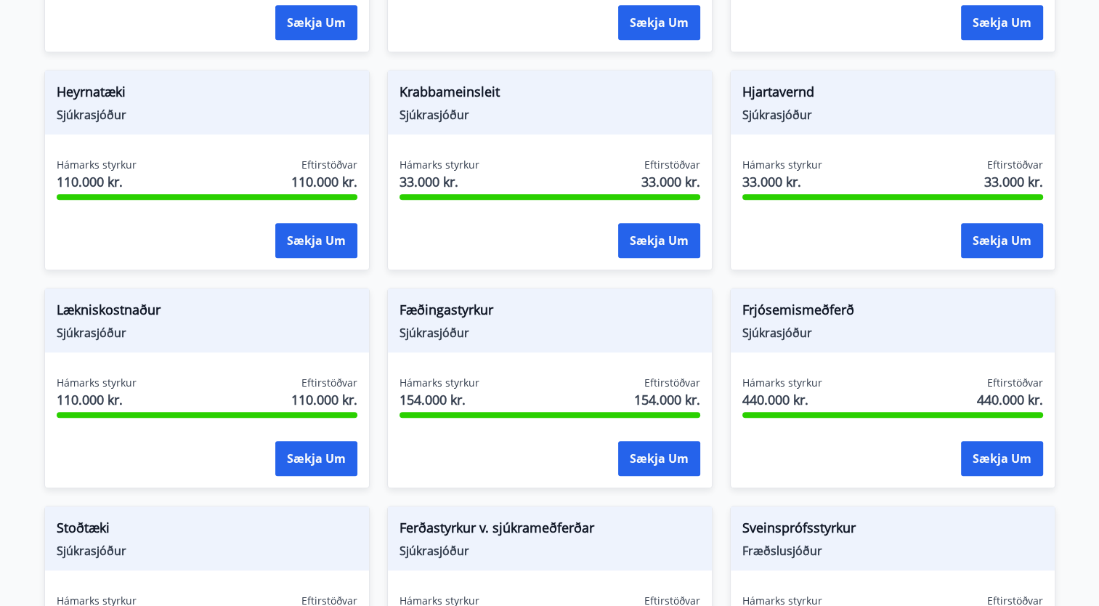
scroll to position [940, 0]
